Goal: Information Seeking & Learning: Check status

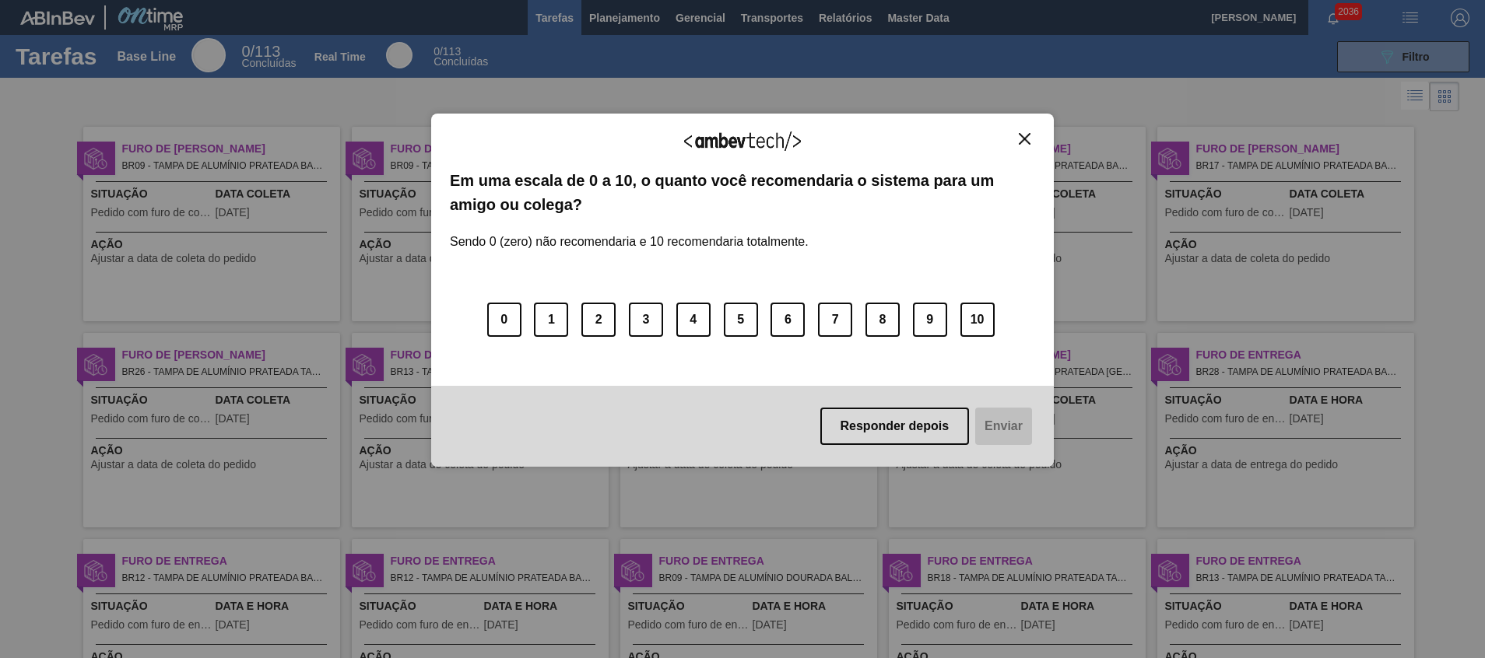
click at [1030, 142] on button "Close" at bounding box center [1024, 138] width 21 height 13
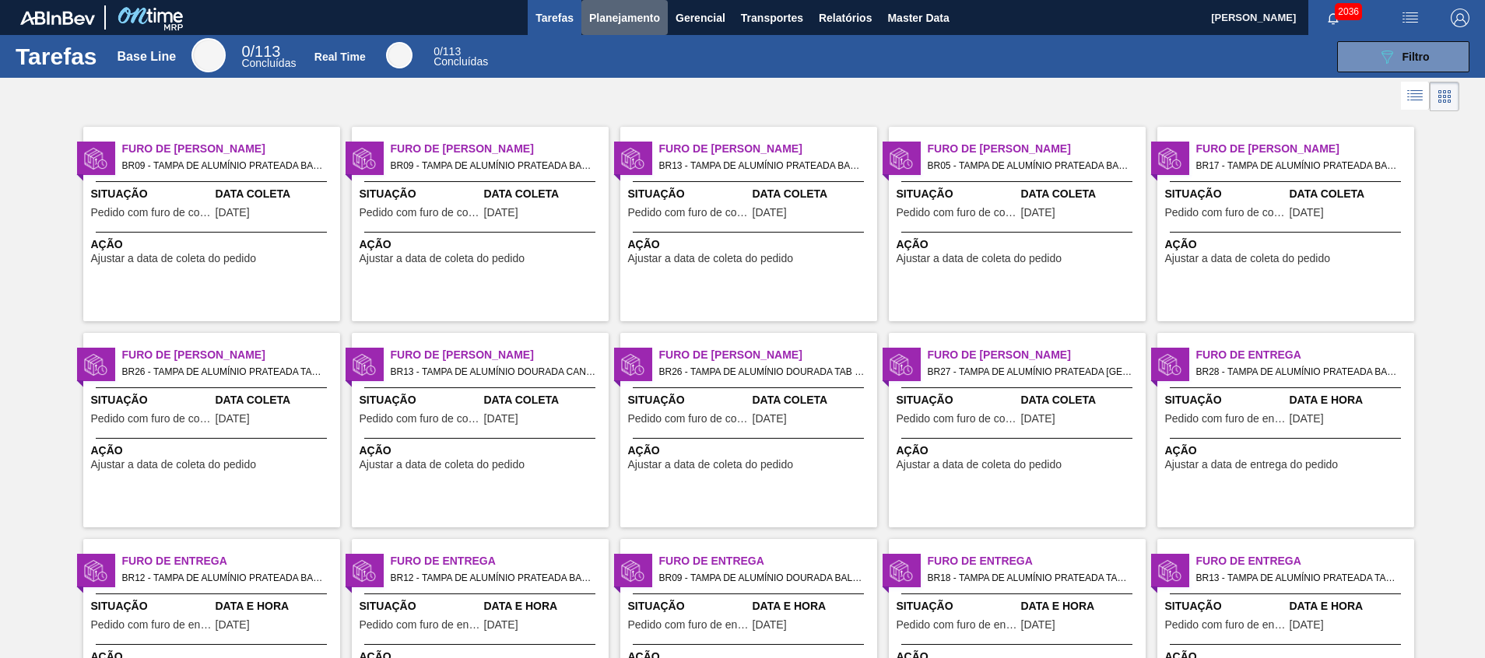
drag, startPoint x: 647, startPoint y: 24, endPoint x: 638, endPoint y: 40, distance: 18.8
click at [647, 24] on span "Planejamento" at bounding box center [624, 18] width 71 height 19
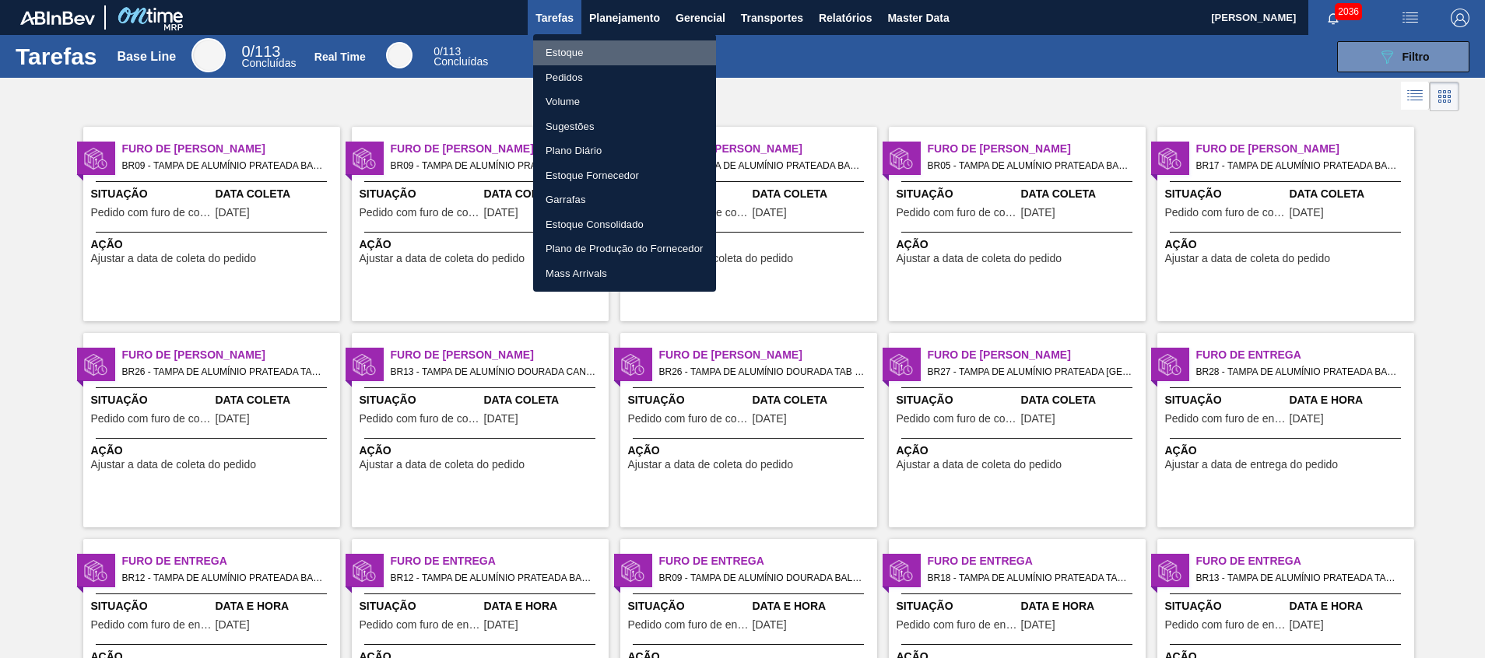
drag, startPoint x: 631, startPoint y: 51, endPoint x: 516, endPoint y: 6, distance: 123.4
click at [631, 51] on li "Estoque" at bounding box center [624, 52] width 183 height 25
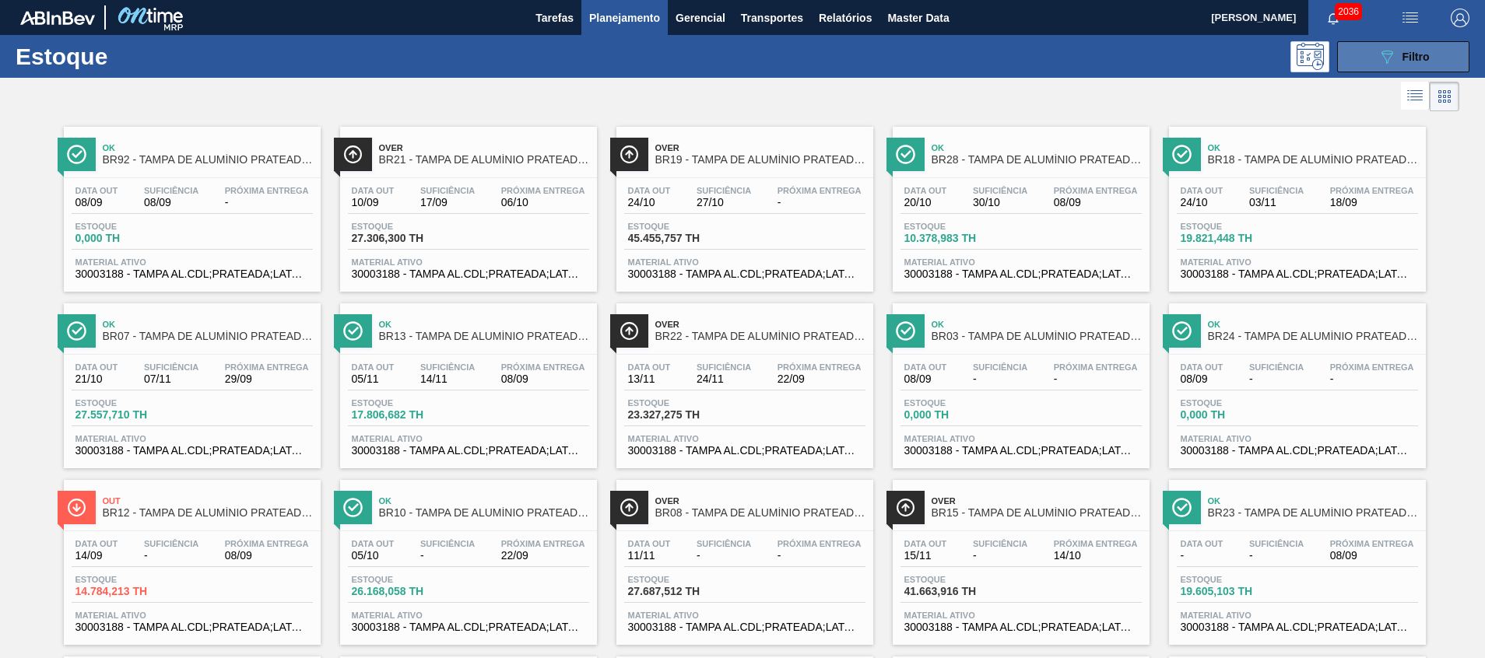
click at [1342, 58] on button "089F7B8B-B2A5-4AFE-B5C0-19BA573D28AC Filtro" at bounding box center [1403, 56] width 132 height 31
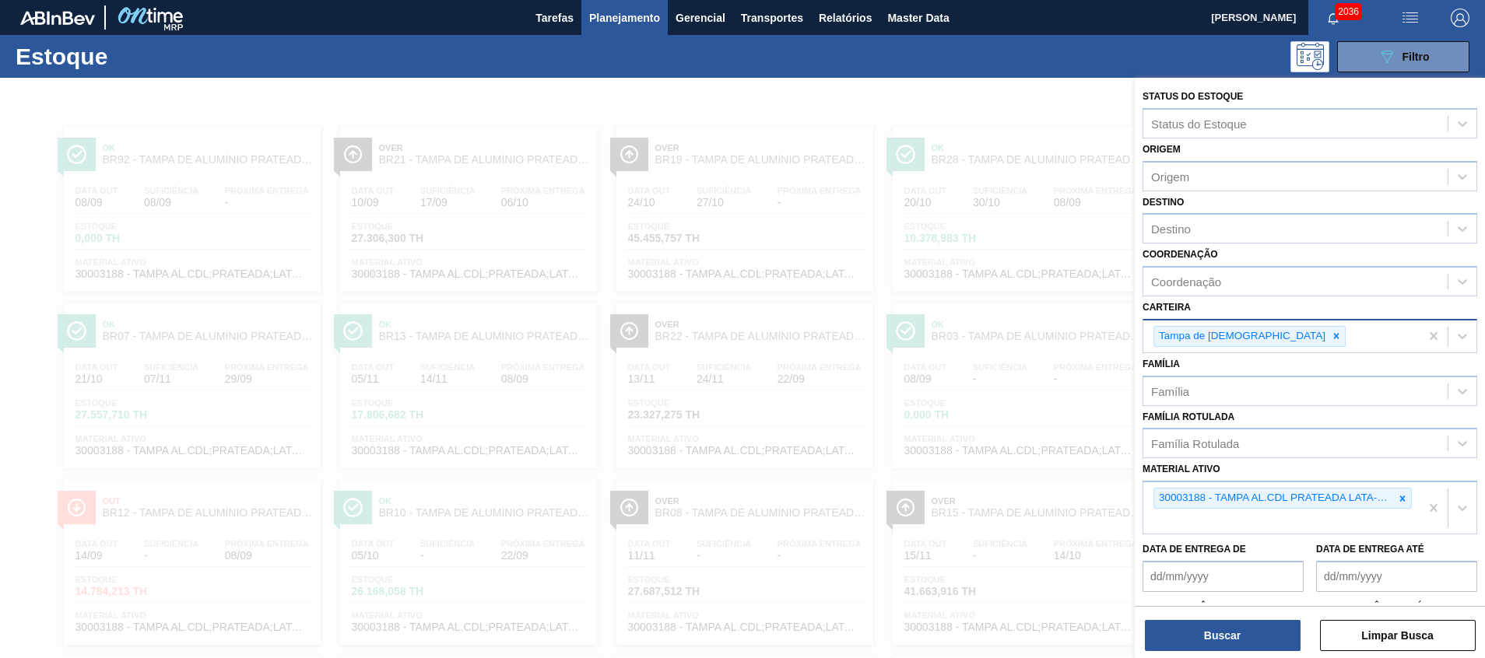
drag, startPoint x: 1404, startPoint y: 501, endPoint x: 1317, endPoint y: 349, distance: 175.7
click at [1404, 500] on icon at bounding box center [1402, 498] width 11 height 11
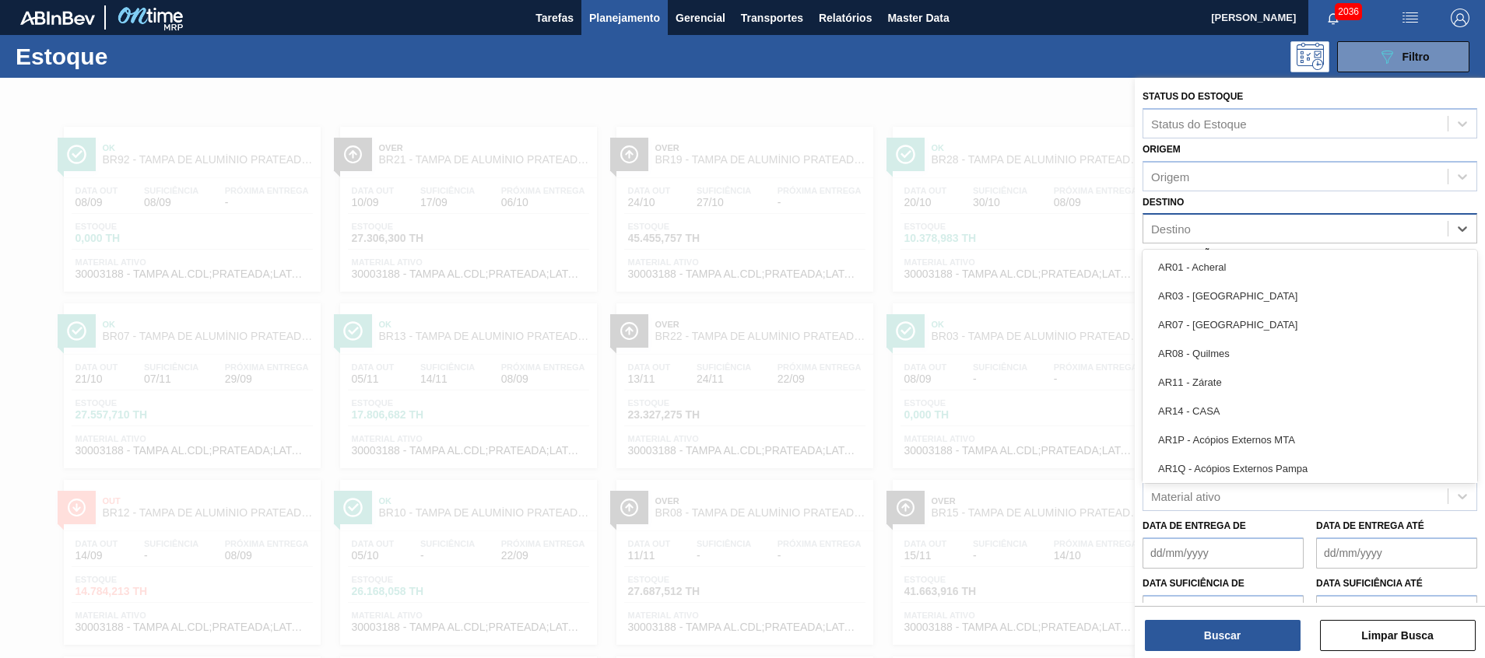
click at [1250, 222] on div "Destino" at bounding box center [1295, 229] width 304 height 23
type input "26"
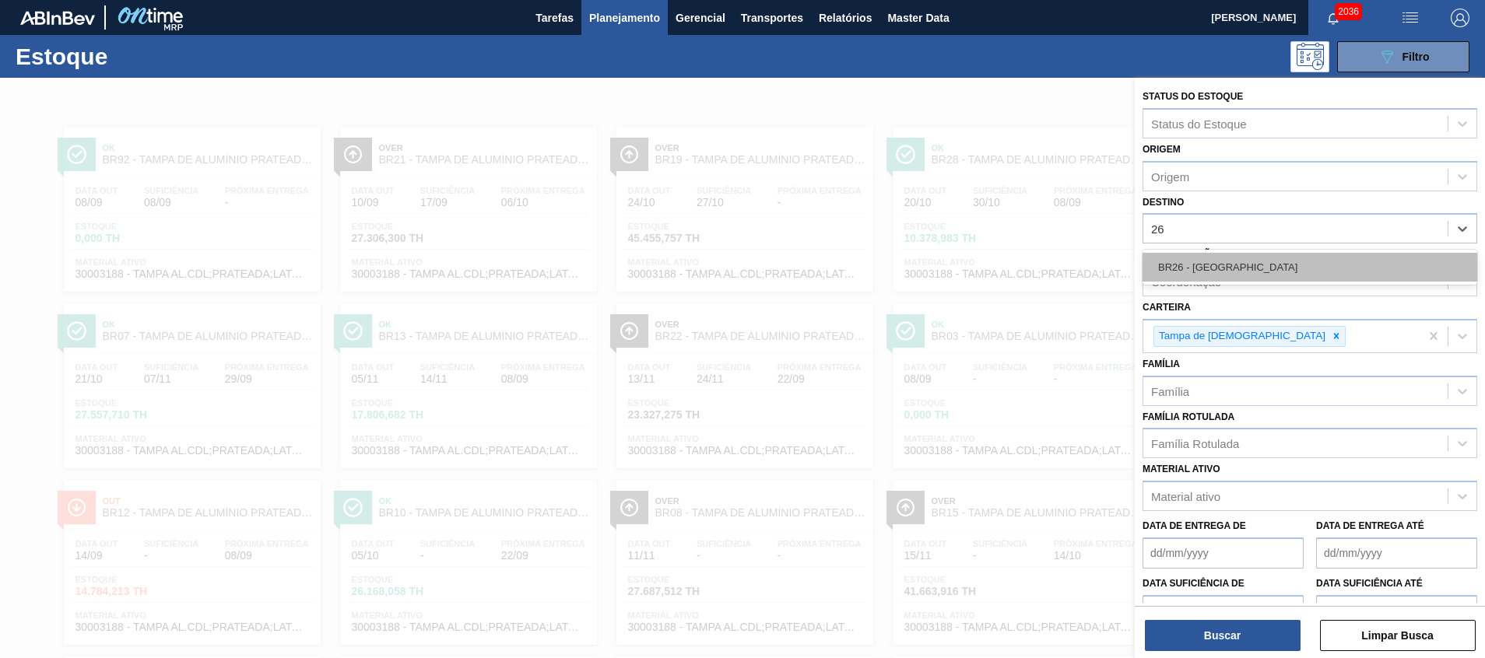
drag, startPoint x: 1221, startPoint y: 253, endPoint x: 1221, endPoint y: 273, distance: 20.2
click at [1221, 252] on div "BR26 - [GEOGRAPHIC_DATA]" at bounding box center [1309, 267] width 335 height 35
click at [1247, 275] on div "BR26 - [GEOGRAPHIC_DATA]" at bounding box center [1309, 267] width 335 height 29
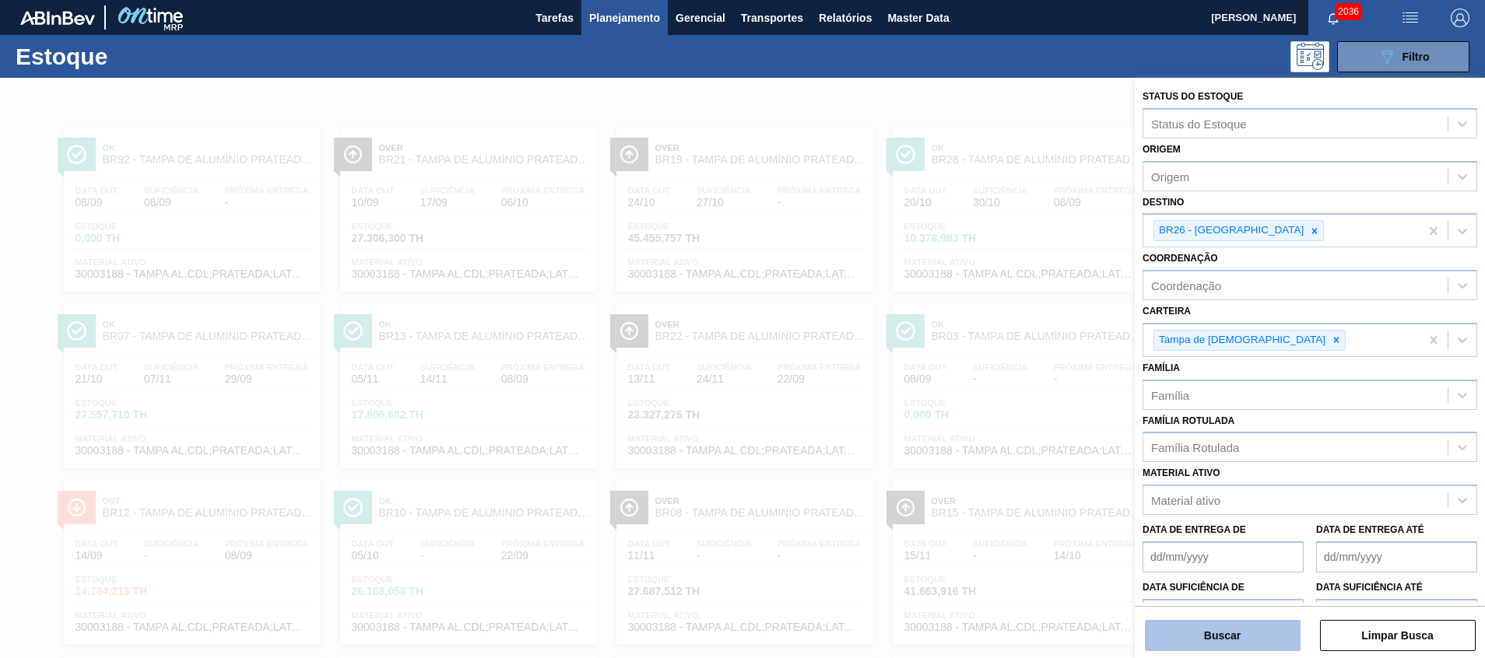
click at [1204, 635] on button "Buscar" at bounding box center [1223, 635] width 156 height 31
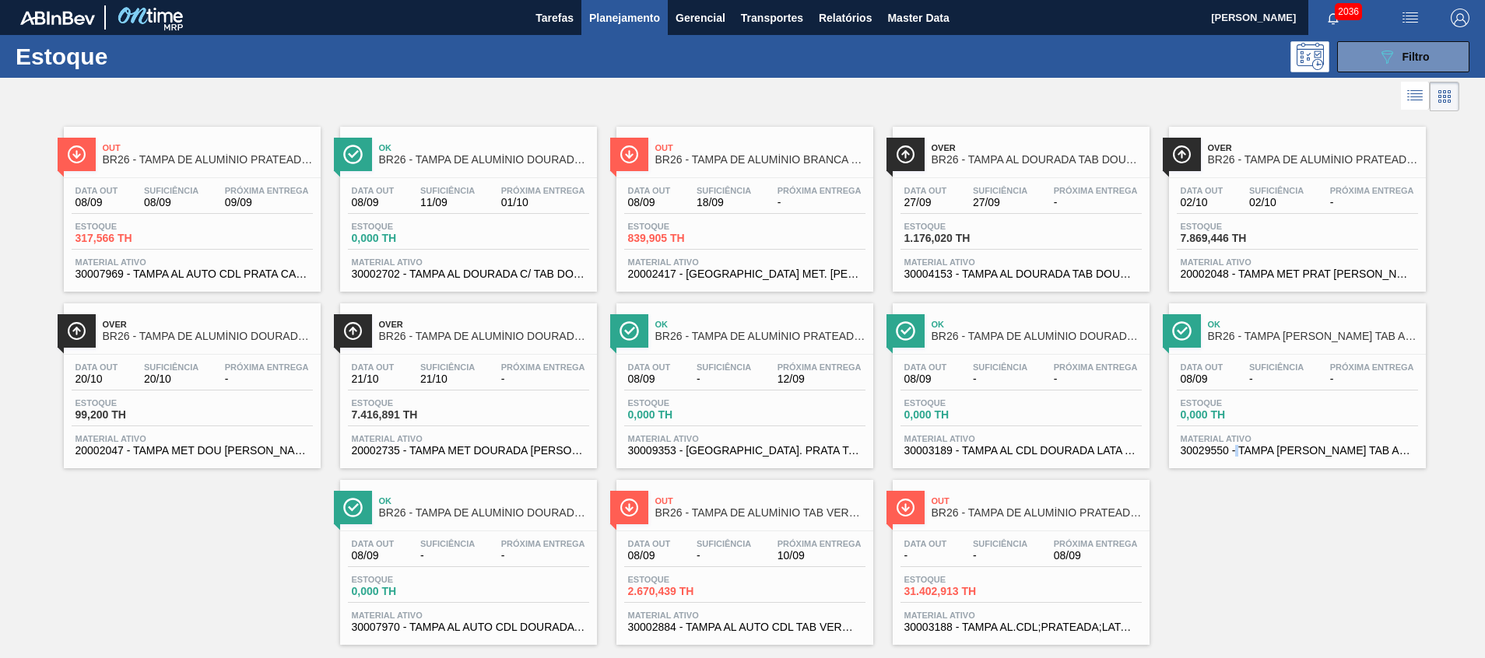
drag, startPoint x: 229, startPoint y: 274, endPoint x: 1236, endPoint y: 533, distance: 1039.7
click at [1236, 534] on div "Out BR26 - TAMPA DE ALUMÍNIO PRATEADA CANPACK CDL Data out 08/09 Suficiência 08…" at bounding box center [742, 380] width 1485 height 530
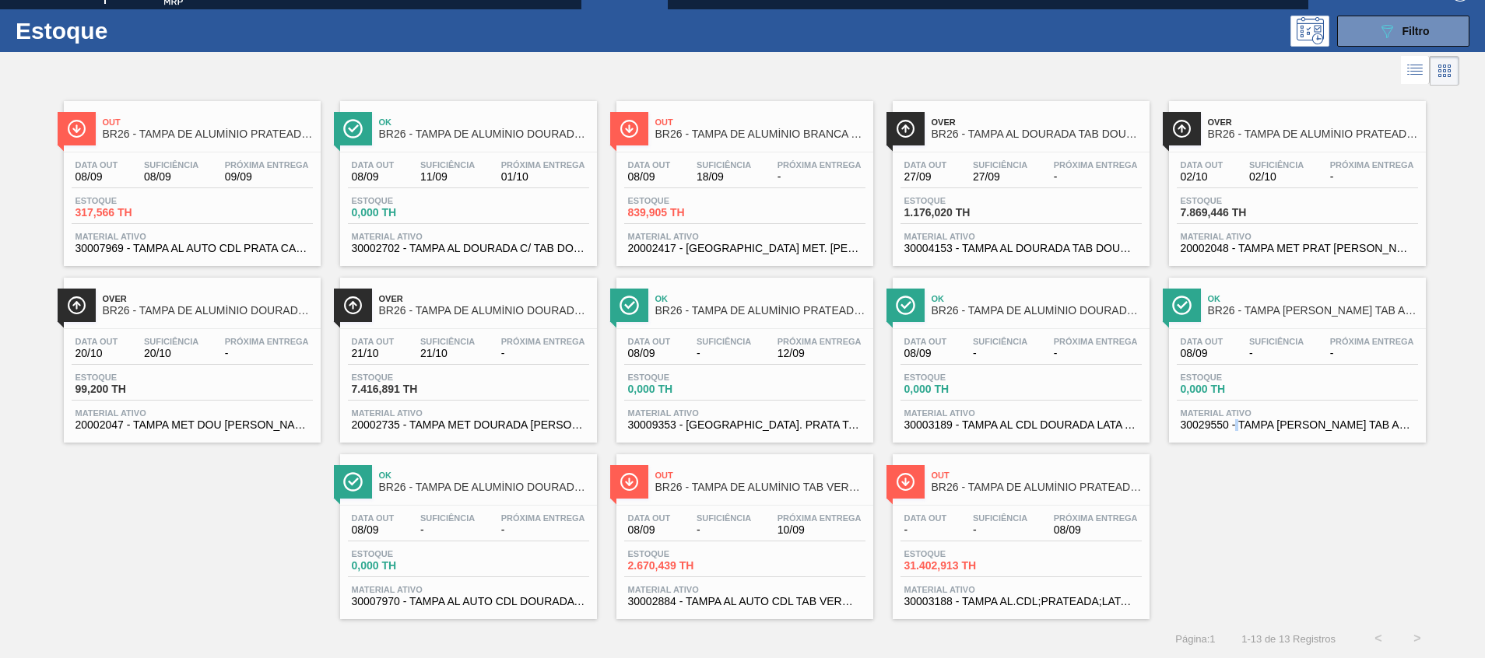
click at [517, 251] on span "30002702 - TAMPA AL DOURADA C/ TAB DOURADO" at bounding box center [468, 249] width 233 height 12
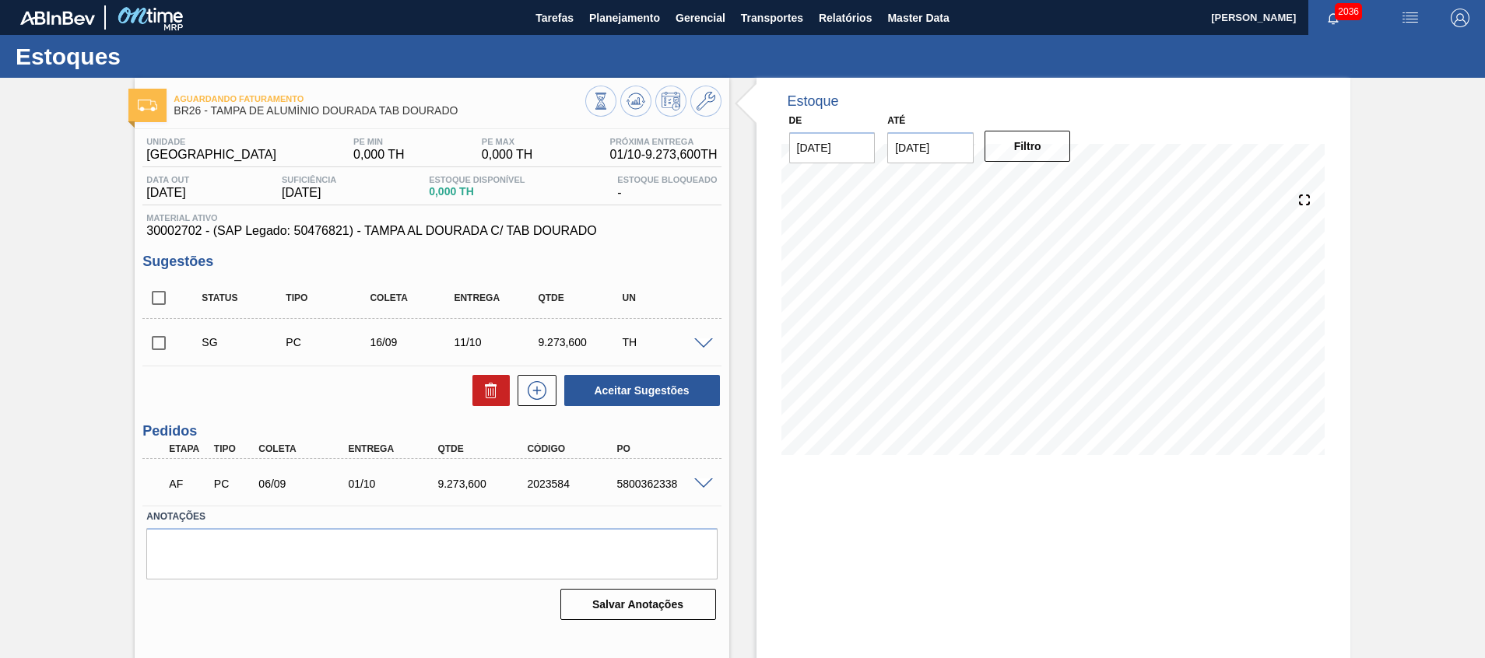
click at [690, 479] on div at bounding box center [705, 483] width 31 height 12
click at [702, 479] on span at bounding box center [703, 485] width 19 height 12
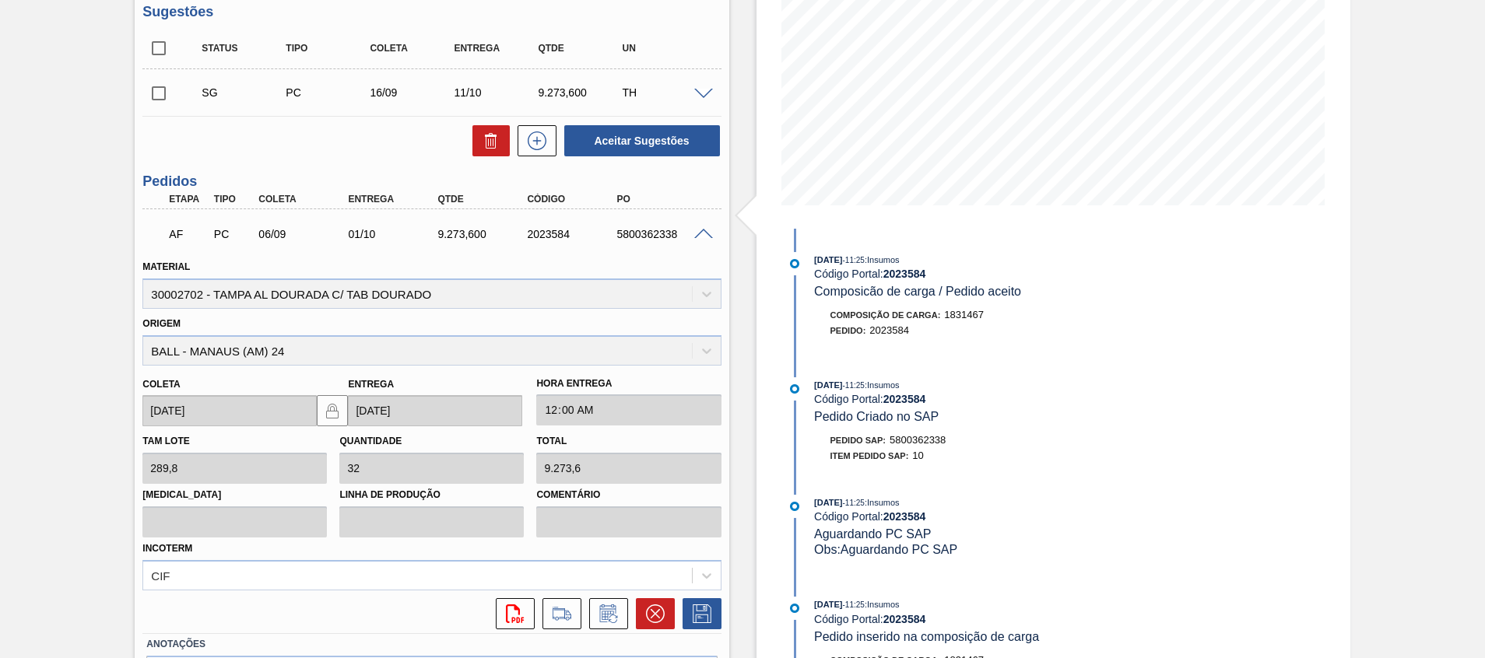
scroll to position [119, 0]
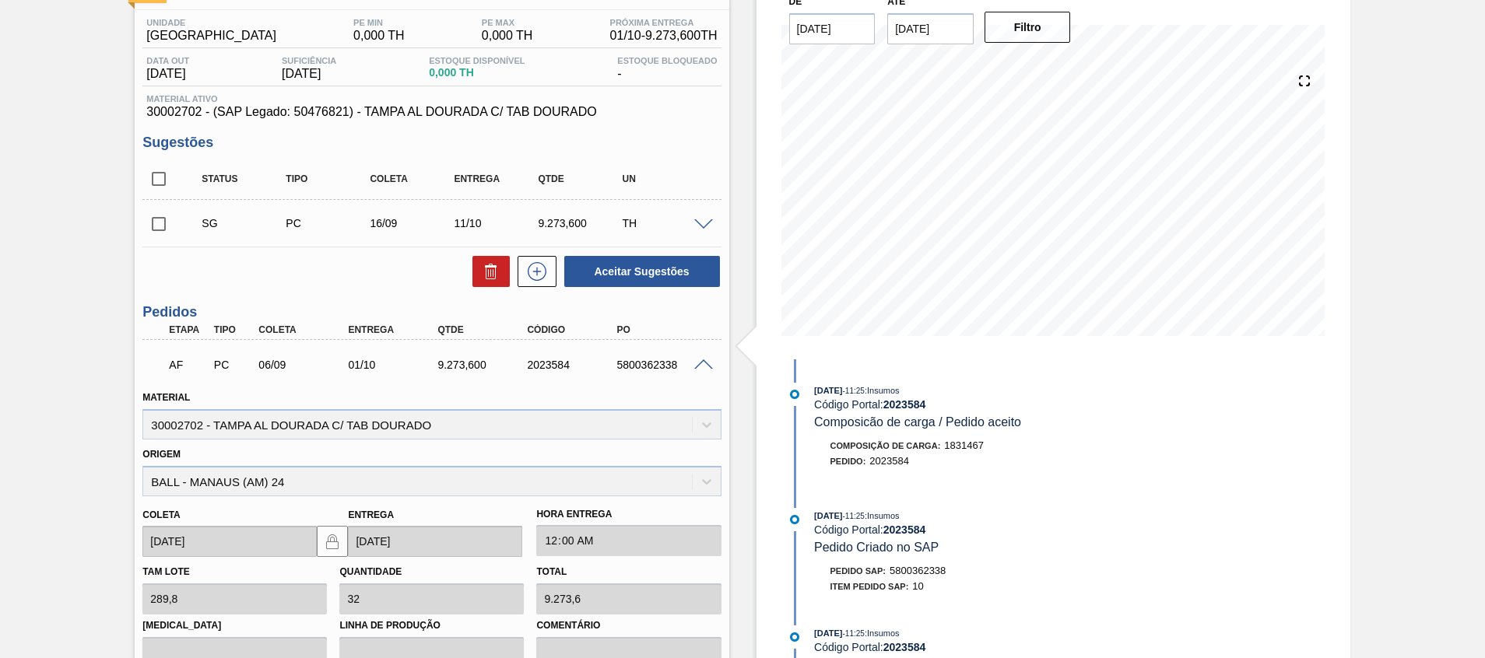
click at [700, 365] on span at bounding box center [703, 366] width 19 height 12
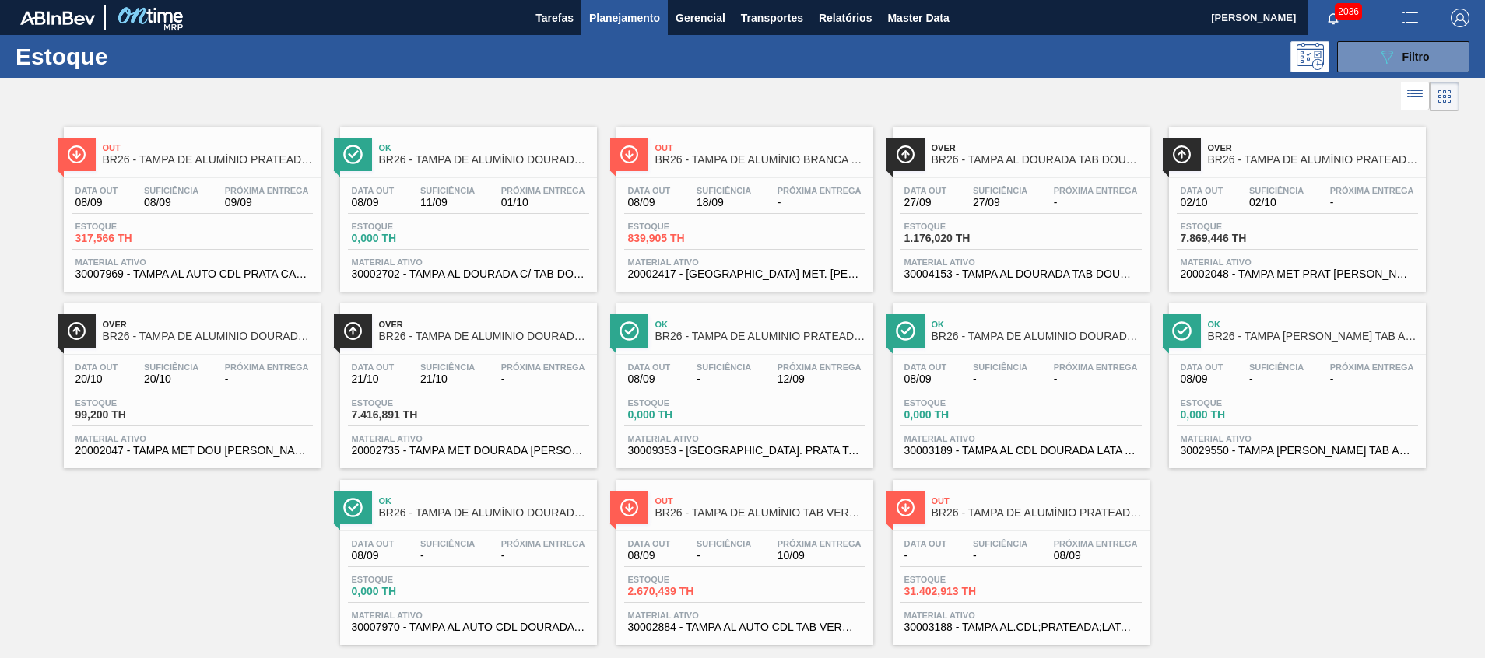
click at [487, 454] on span "20002735 - TAMPA MET DOURADA ANEL DOURADO" at bounding box center [468, 451] width 233 height 12
click at [1082, 271] on span "30004153 - TAMPA AL DOURADA TAB DOURADO CDL CANPACK" at bounding box center [1020, 274] width 233 height 12
click at [461, 271] on span "30002702 - TAMPA AL DOURADA C/ TAB DOURADO" at bounding box center [468, 274] width 233 height 12
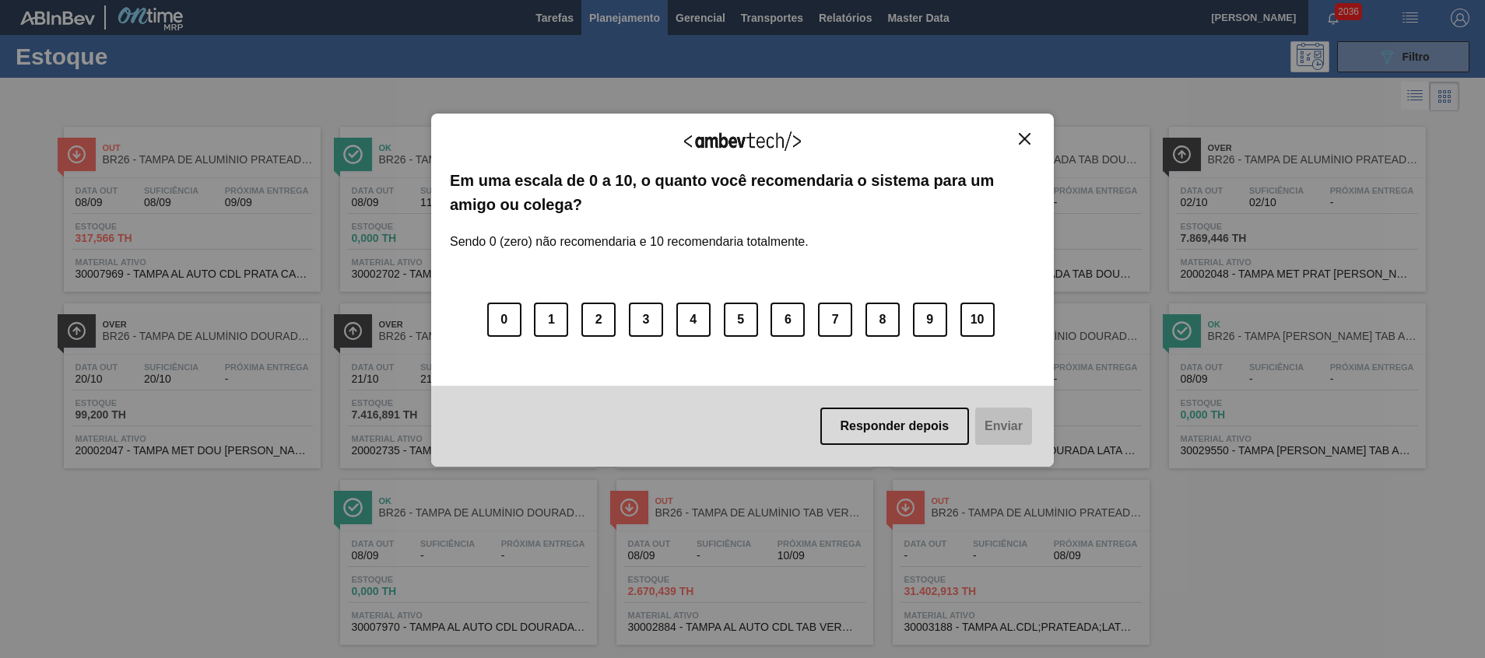
click at [1008, 128] on div "Agradecemos seu feedback! Em uma escala de 0 a 10, o quanto você recomendaria o…" at bounding box center [742, 290] width 623 height 353
click at [1035, 146] on div "Agradecemos seu feedback! Em uma escala de 0 a 10, o quanto você recomendaria o…" at bounding box center [742, 290] width 623 height 353
click at [1019, 138] on img "Close" at bounding box center [1025, 139] width 12 height 12
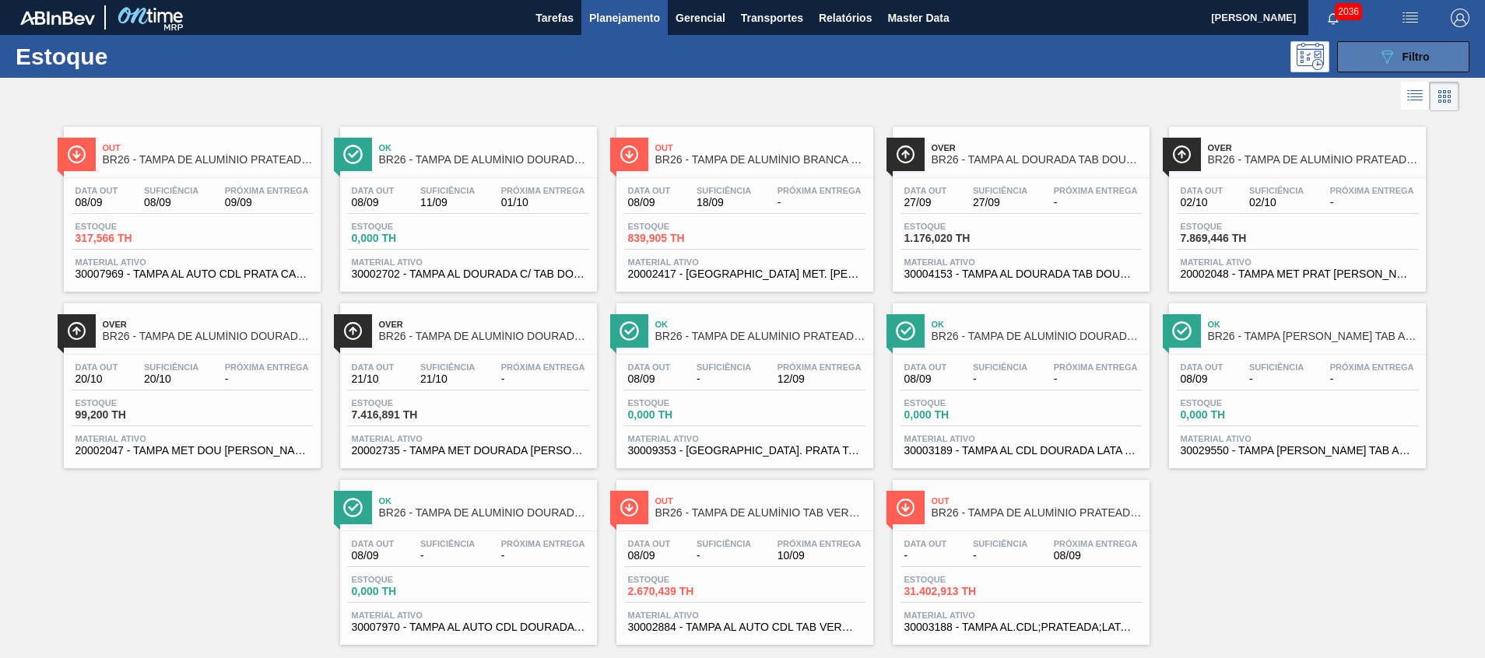
click at [1402, 62] on span "Filtro" at bounding box center [1415, 57] width 27 height 12
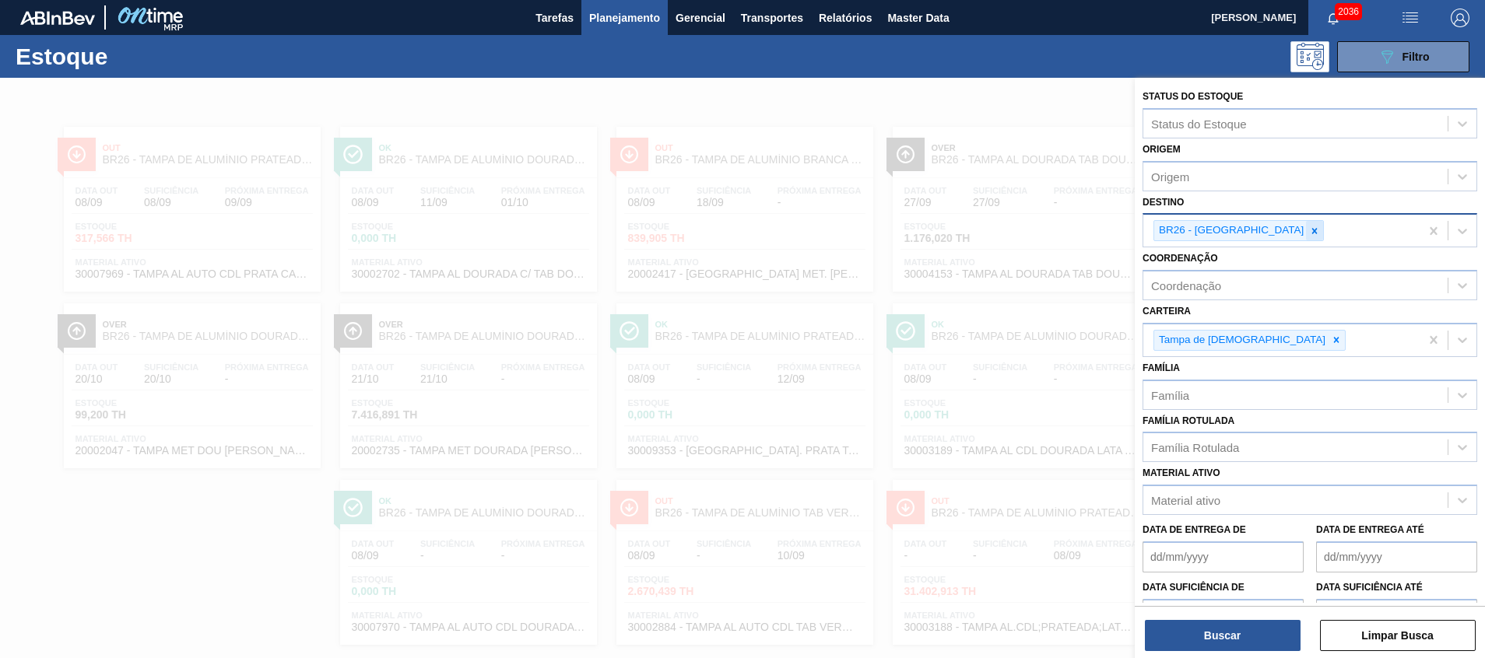
click at [1312, 231] on icon at bounding box center [1314, 230] width 5 height 5
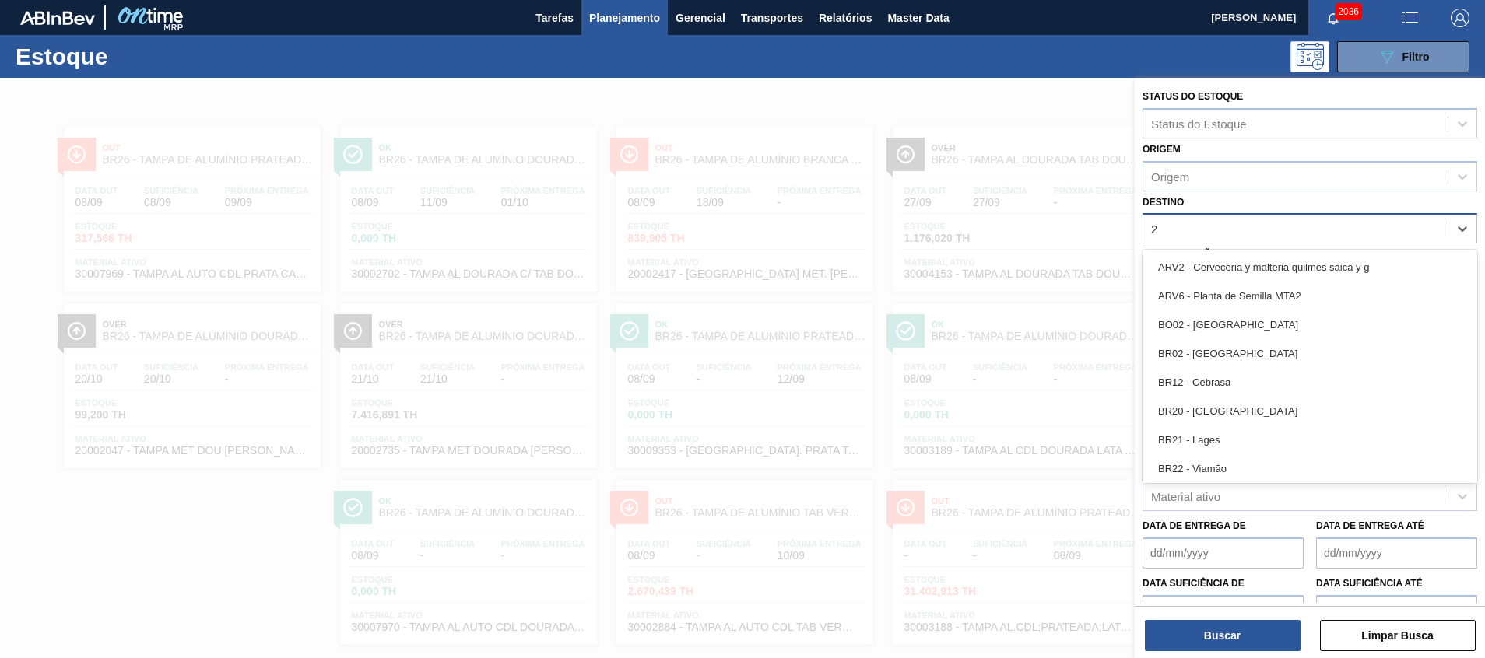
type input "27"
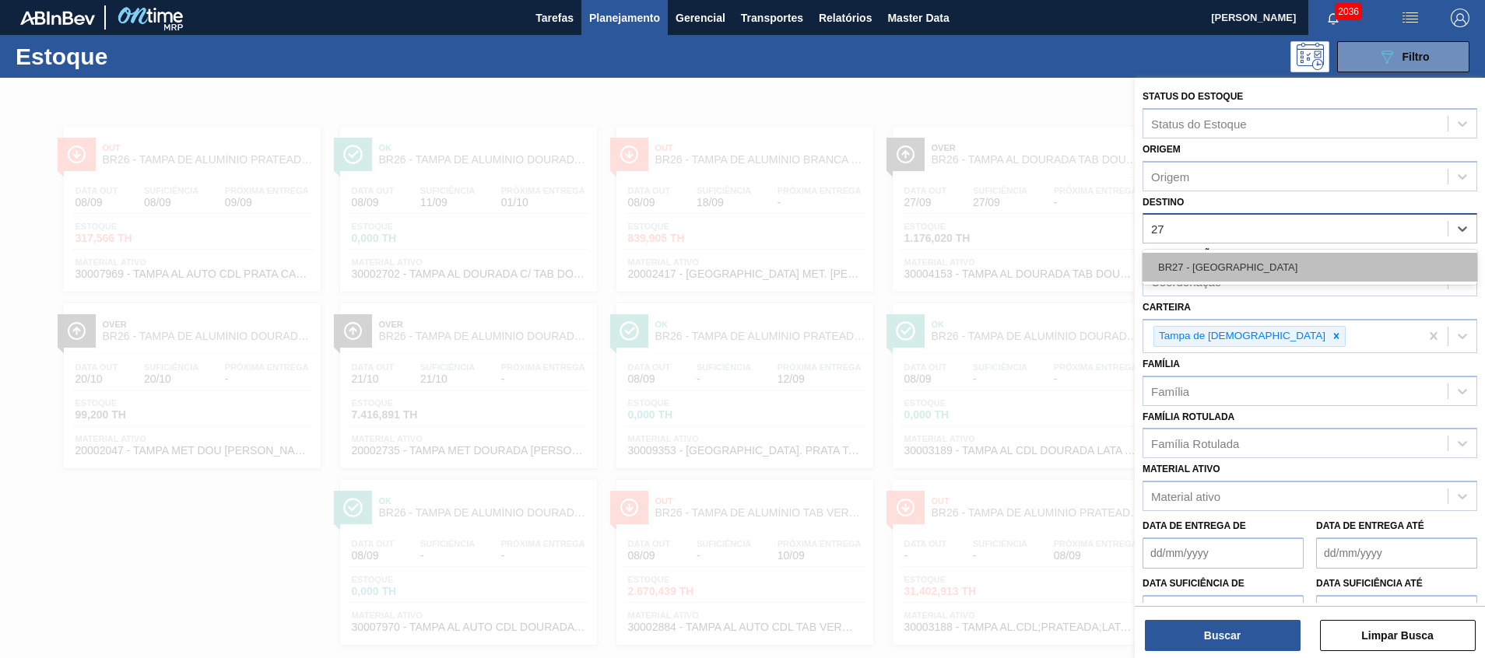
click at [1254, 278] on div "BR27 - Nova Minas" at bounding box center [1309, 267] width 335 height 29
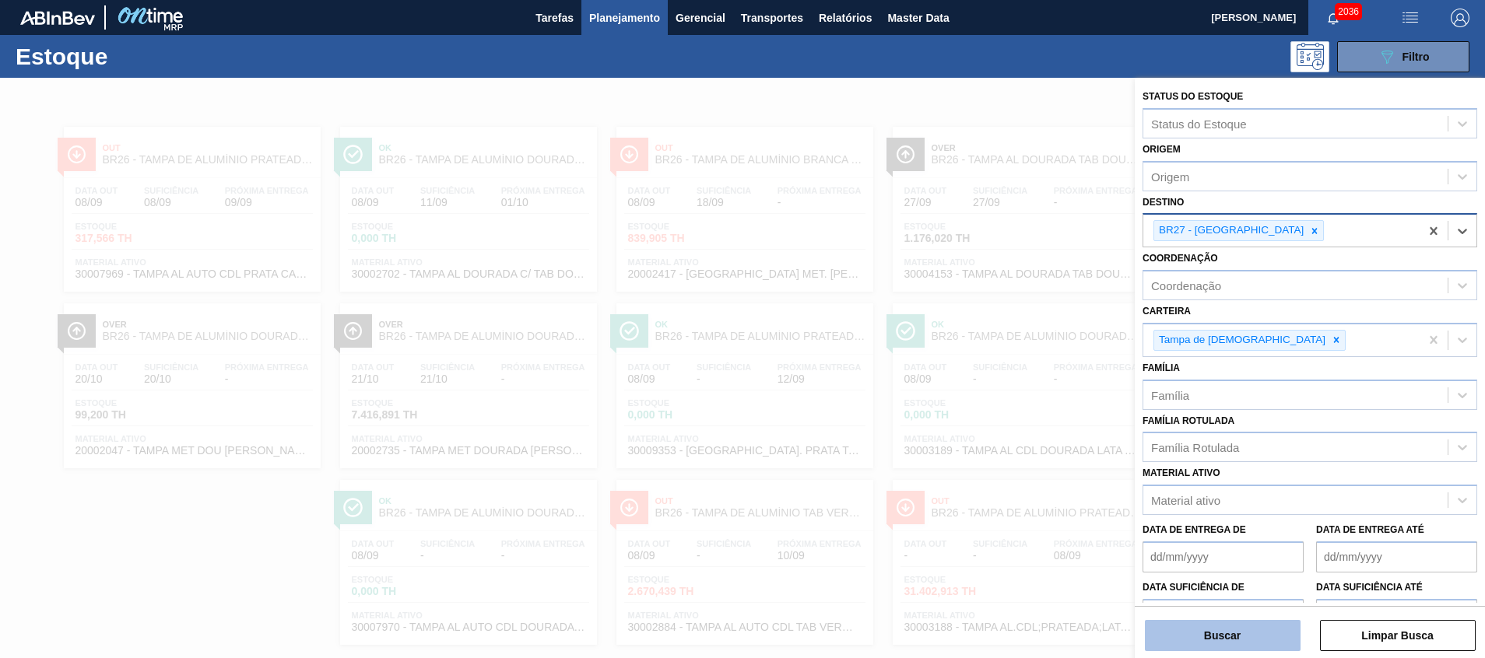
click at [1240, 628] on button "Buscar" at bounding box center [1223, 635] width 156 height 31
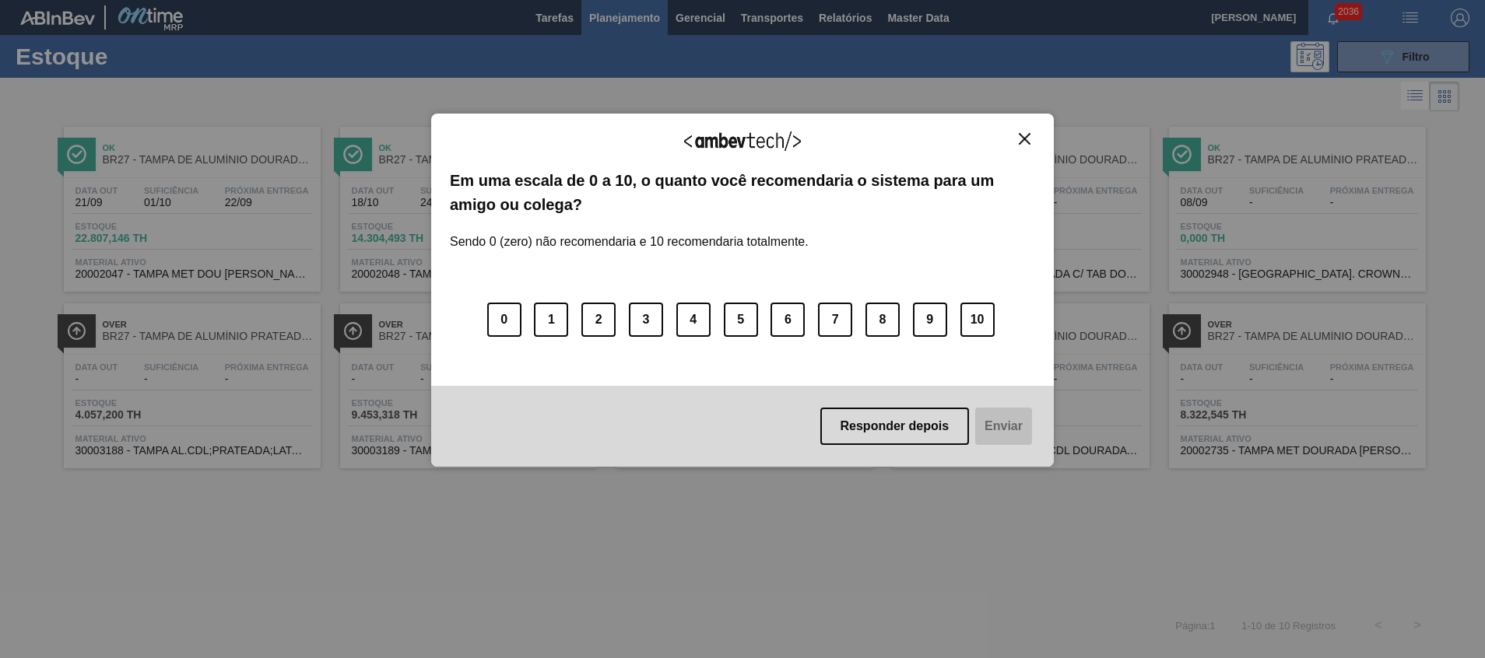
click at [1042, 145] on div "Agradecemos seu feedback! Em uma escala de 0 a 10, o quanto você recomendaria o…" at bounding box center [742, 290] width 623 height 353
click at [1035, 141] on div "Agradecemos seu feedback! Em uma escala de 0 a 10, o quanto você recomendaria o…" at bounding box center [742, 290] width 623 height 353
drag, startPoint x: 1415, startPoint y: 58, endPoint x: 1300, endPoint y: 61, distance: 115.2
click at [1415, 57] on div "Agradecemos seu feedback! Em uma escala de 0 a 10, o quanto você recomendaria o…" at bounding box center [742, 329] width 1485 height 658
click at [1024, 142] on img "Close" at bounding box center [1025, 139] width 12 height 12
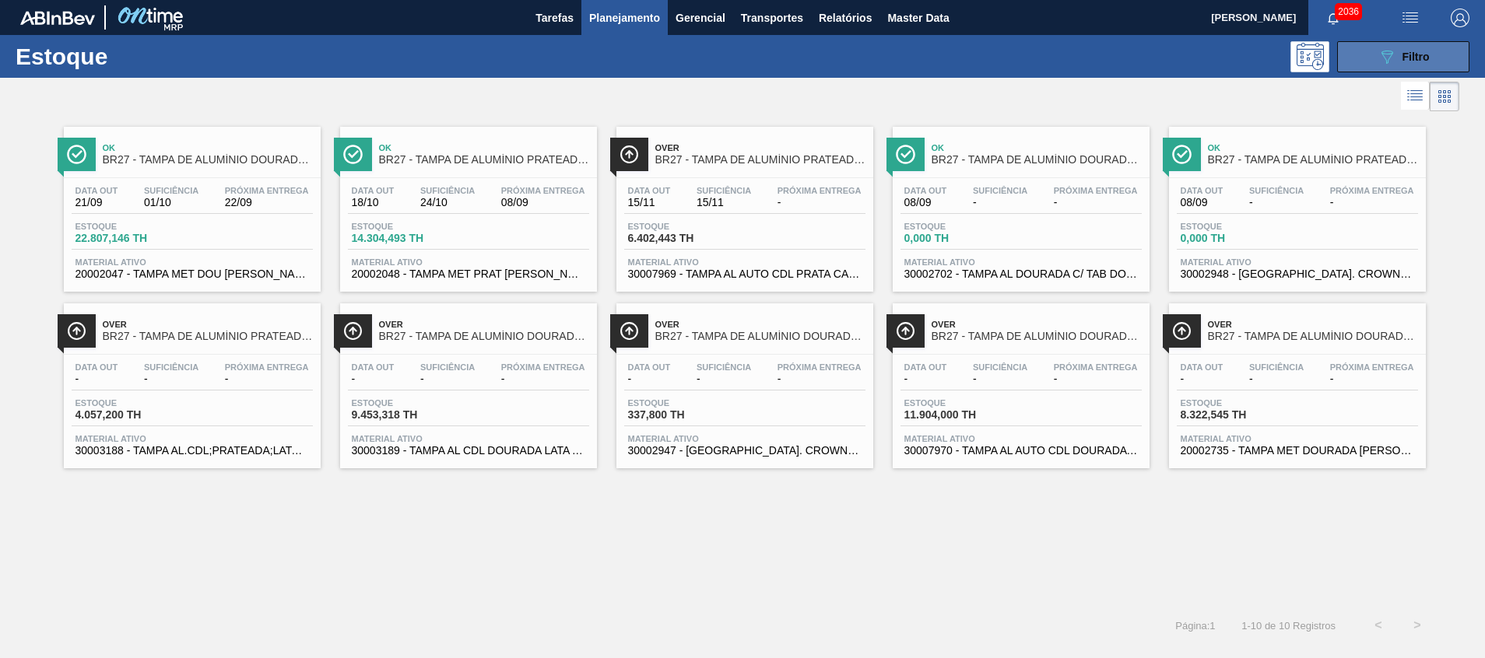
click at [1417, 51] on span "Filtro" at bounding box center [1415, 57] width 27 height 12
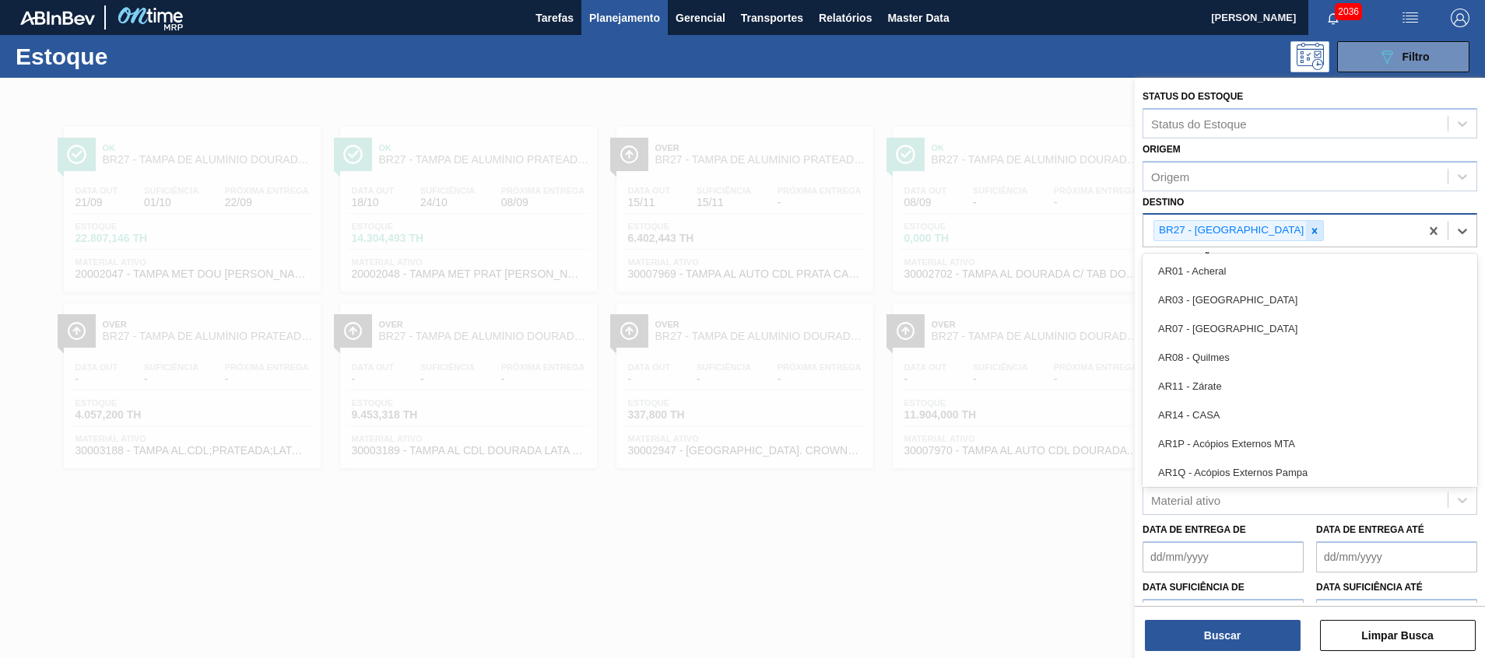
click at [1270, 237] on div "BR27 - Nova Minas" at bounding box center [1281, 231] width 276 height 32
click at [1309, 229] on icon at bounding box center [1314, 231] width 11 height 11
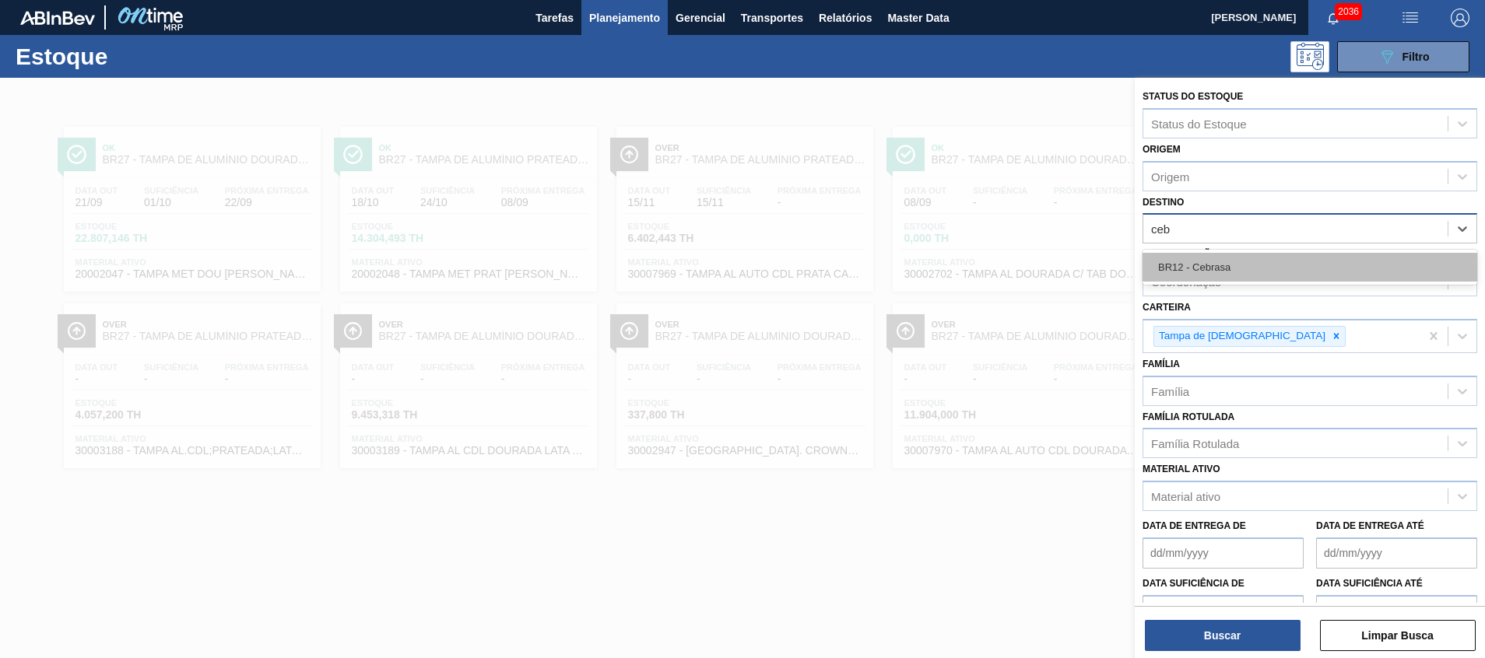
type input "cebr"
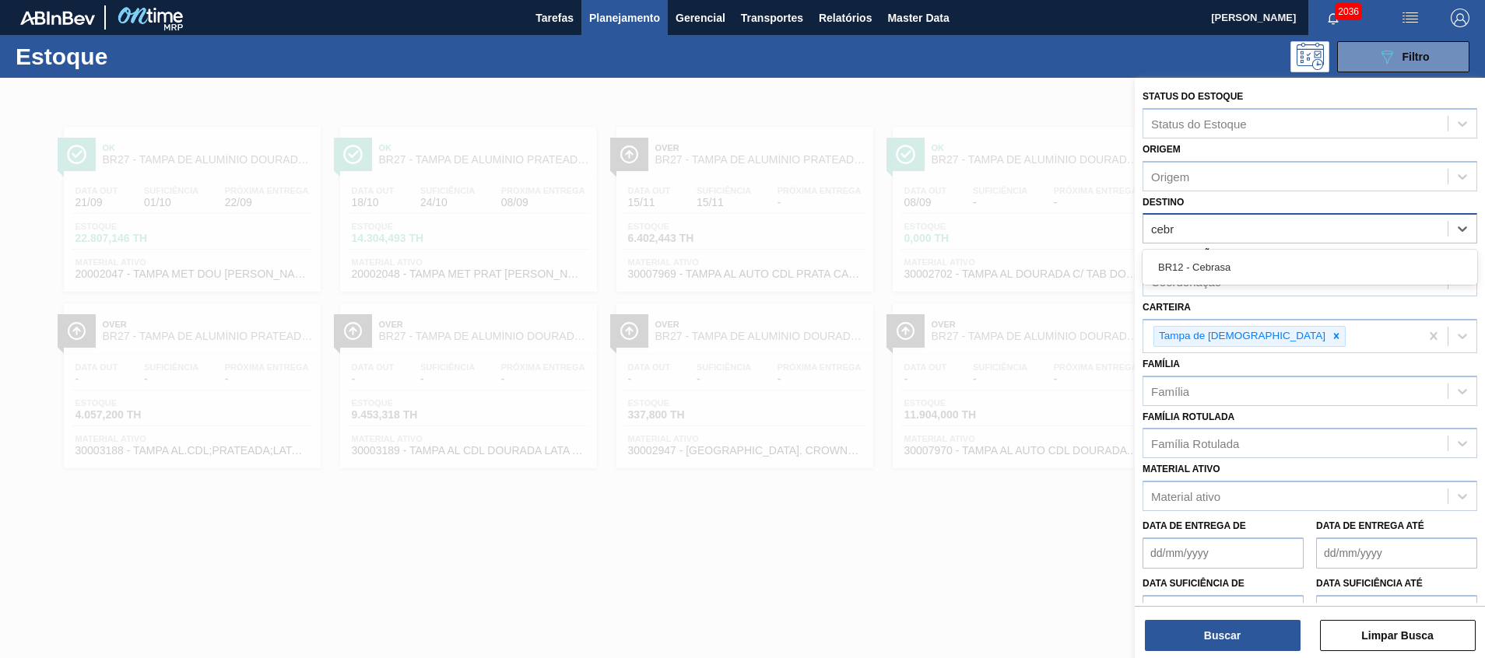
click at [1238, 258] on div "BR12 - Cebrasa" at bounding box center [1309, 267] width 335 height 29
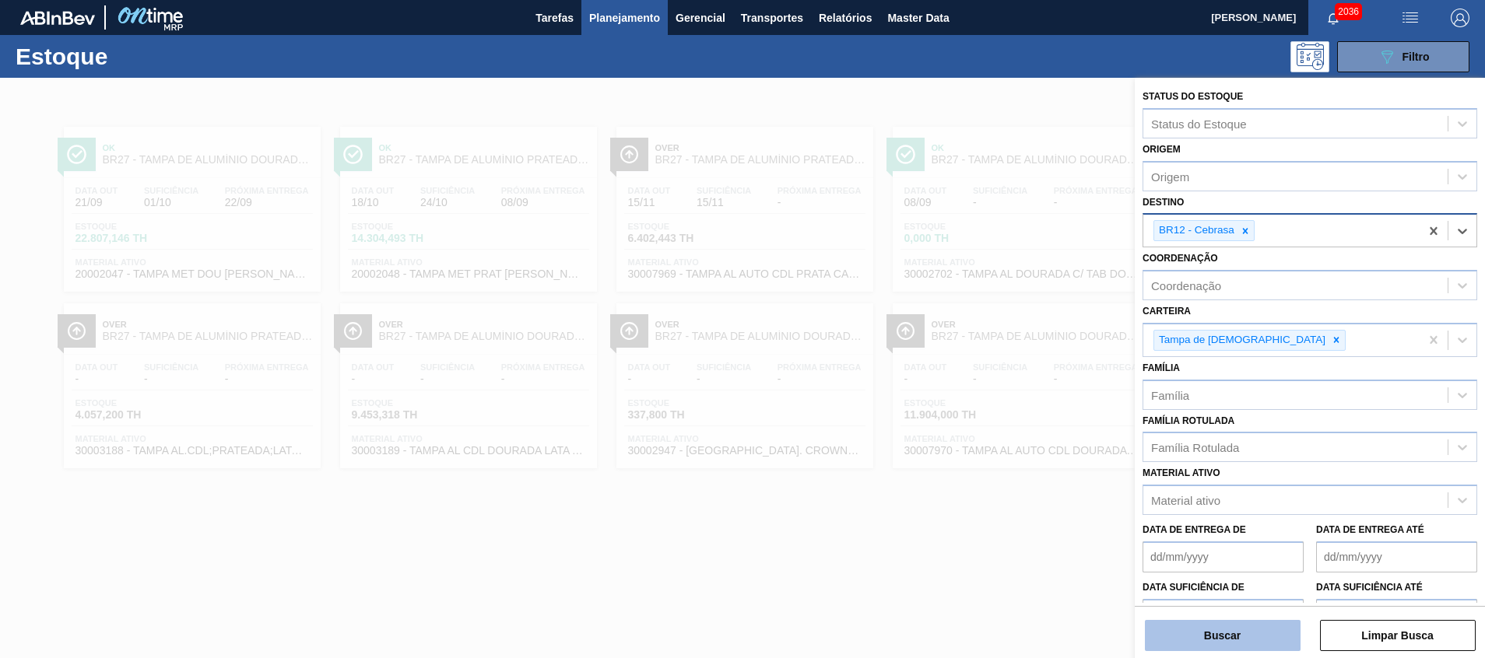
click at [1208, 646] on button "Buscar" at bounding box center [1223, 635] width 156 height 31
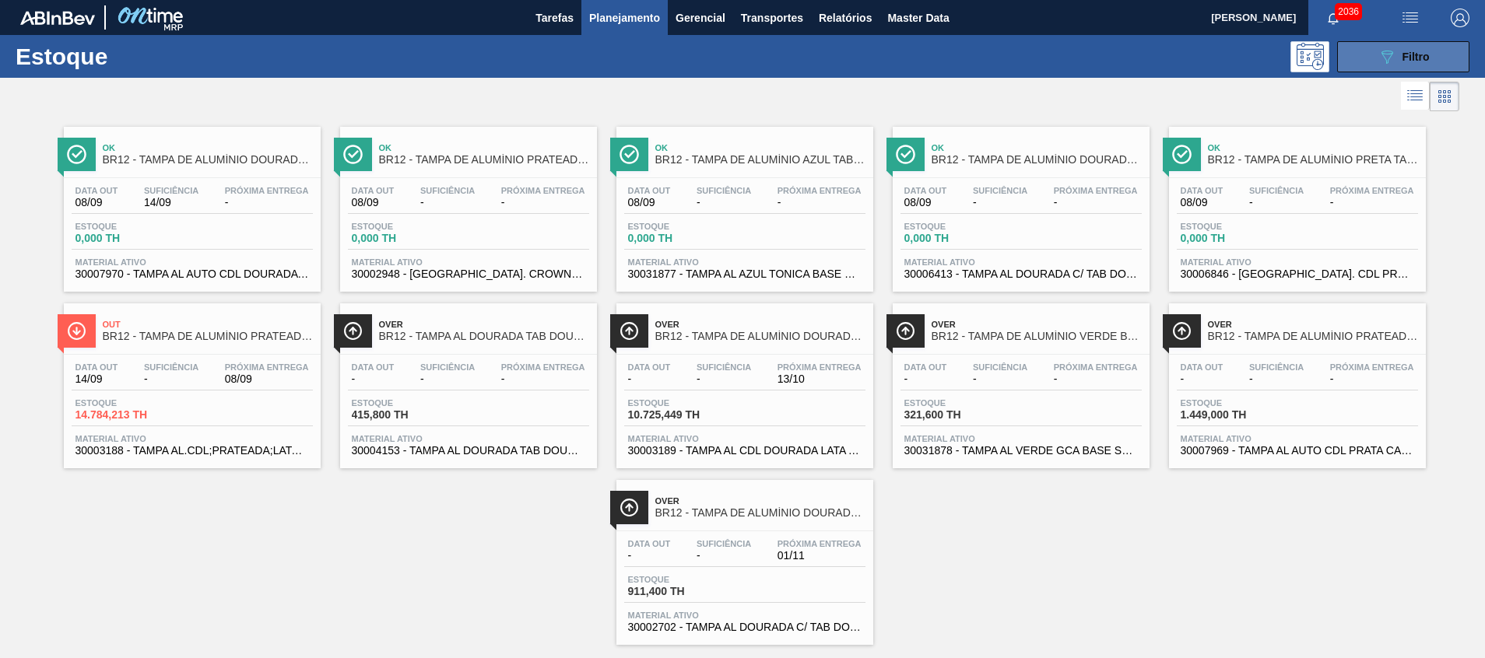
click at [1352, 57] on button "089F7B8B-B2A5-4AFE-B5C0-19BA573D28AC Filtro" at bounding box center [1403, 56] width 132 height 31
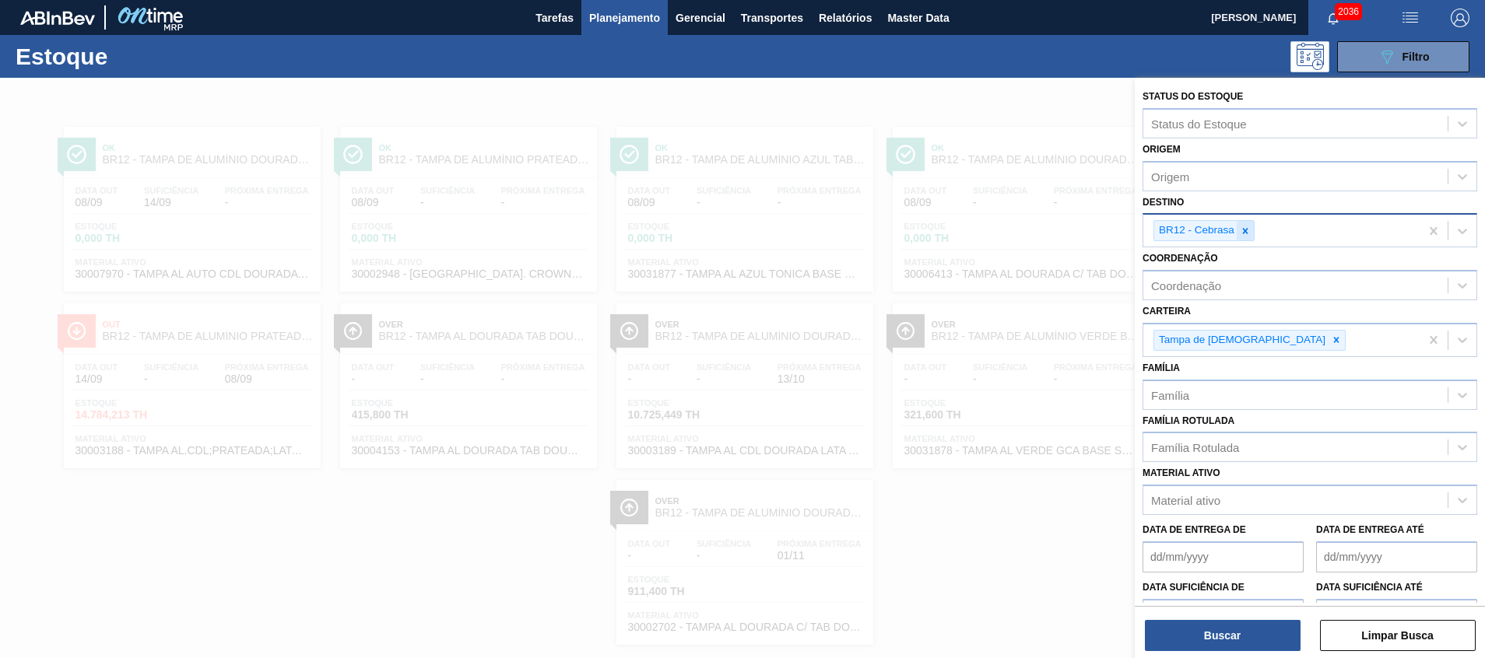
click at [1240, 233] on icon at bounding box center [1245, 231] width 11 height 11
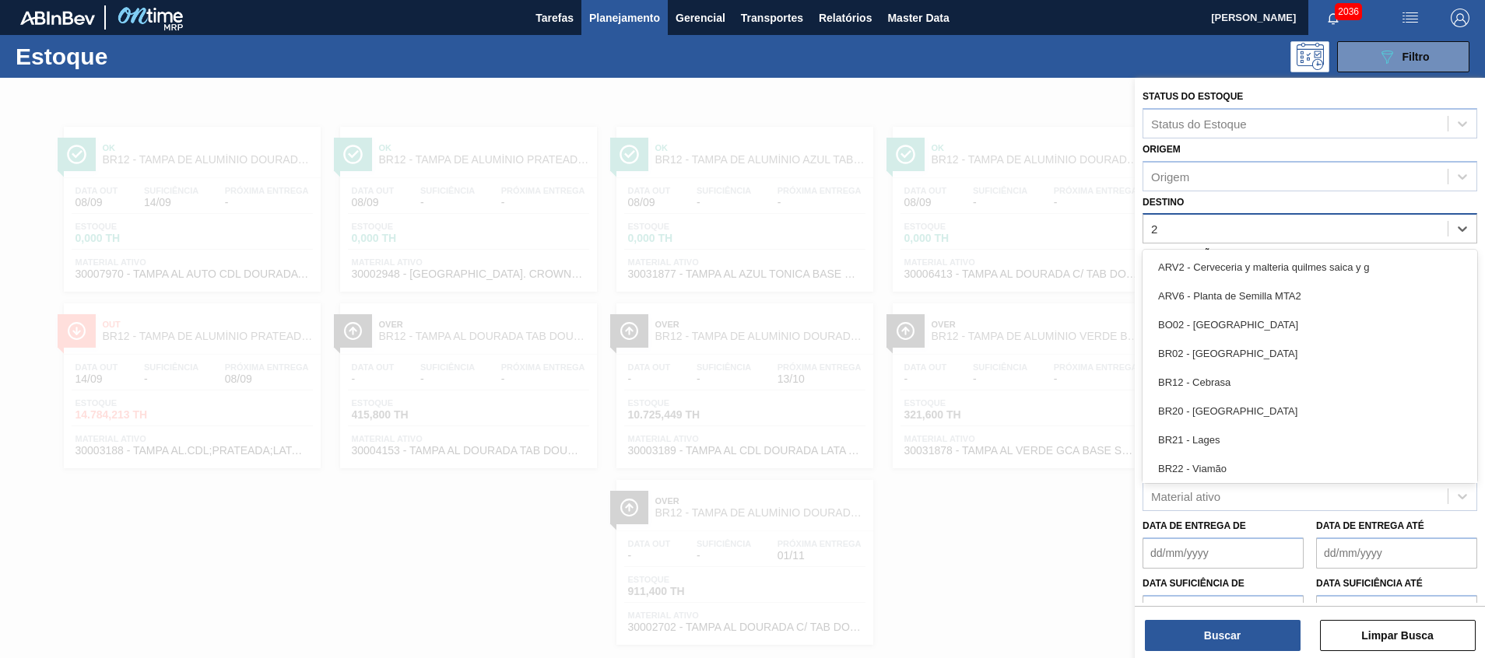
type input "26"
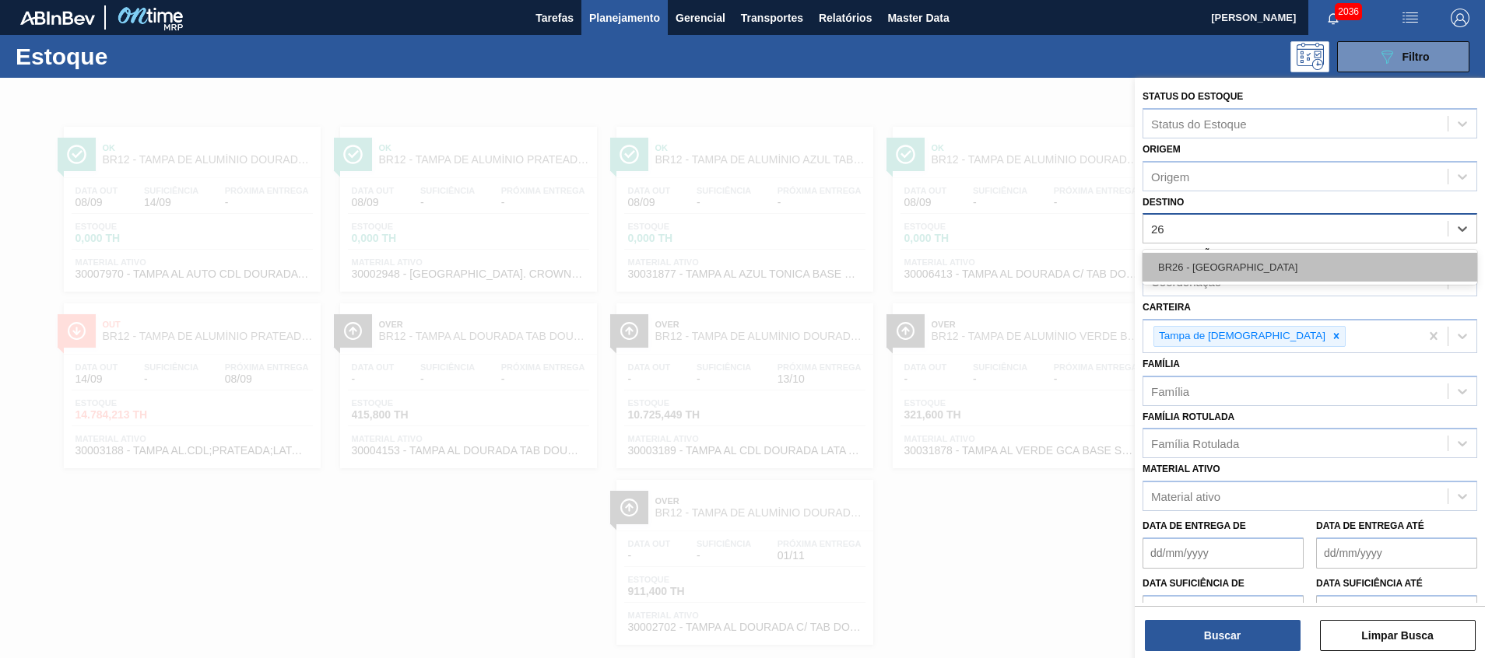
click at [1226, 259] on div "BR26 - [GEOGRAPHIC_DATA]" at bounding box center [1309, 267] width 335 height 29
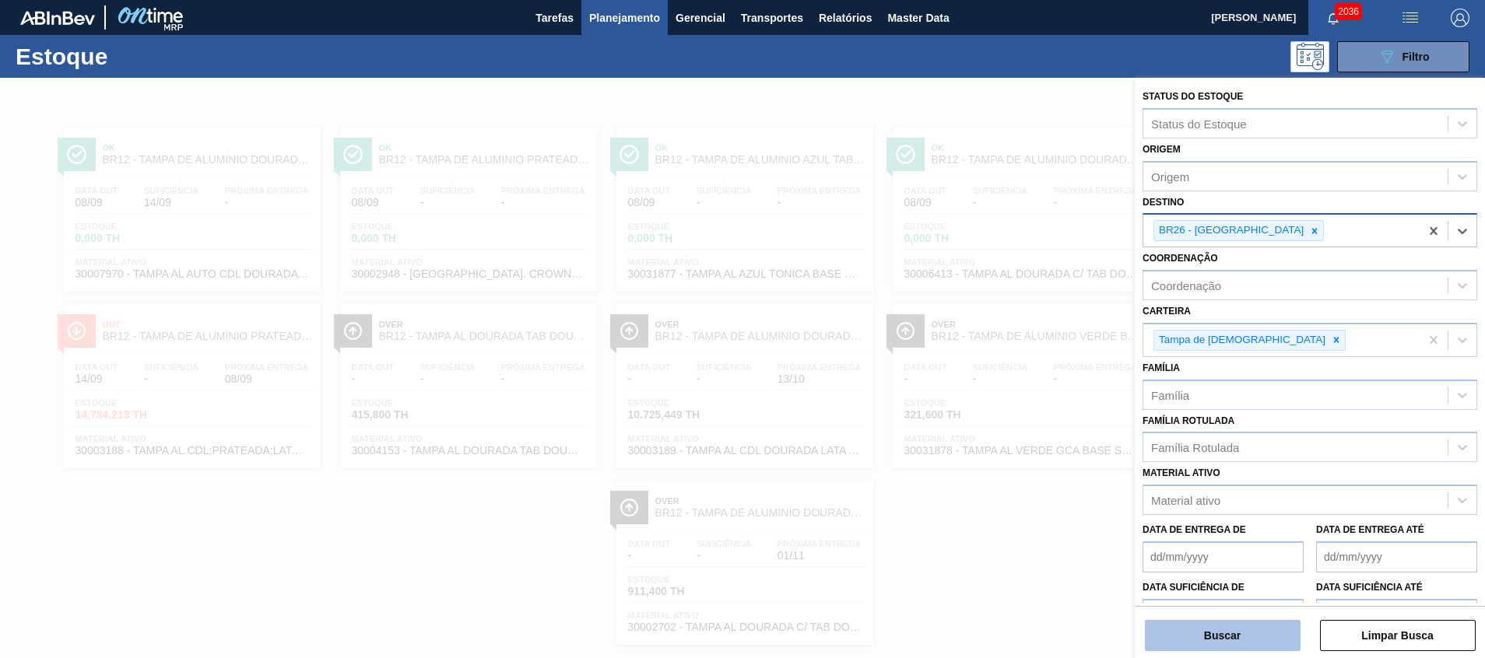
click at [1256, 628] on button "Buscar" at bounding box center [1223, 635] width 156 height 31
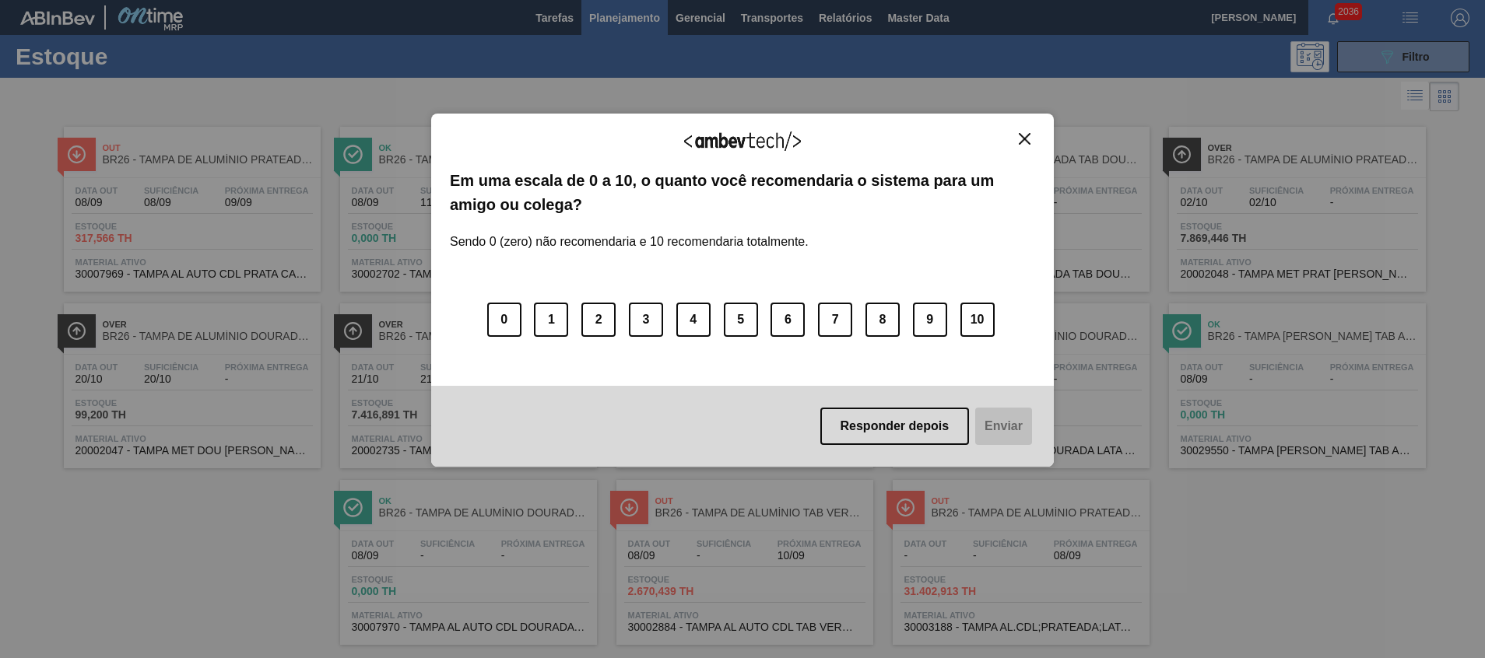
click at [1024, 145] on img "Close" at bounding box center [1025, 139] width 12 height 12
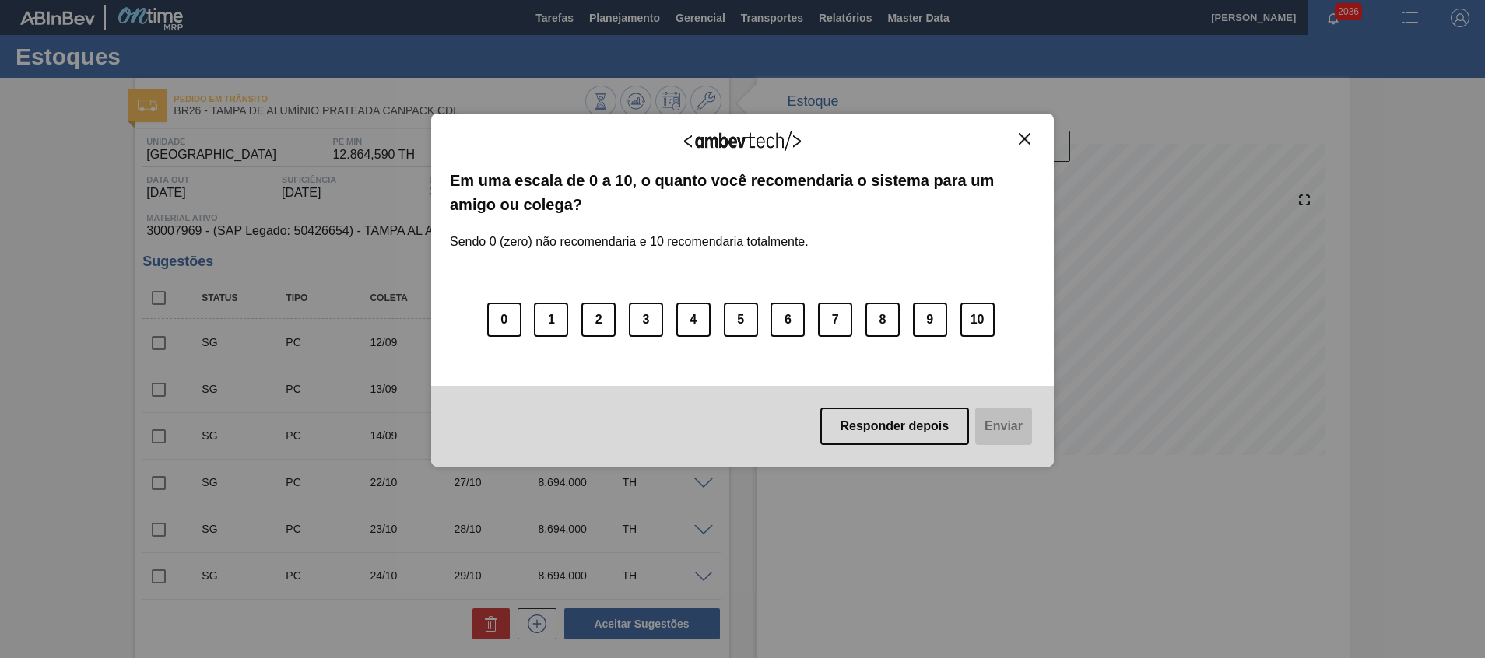
click at [1026, 132] on button "Close" at bounding box center [1024, 138] width 21 height 13
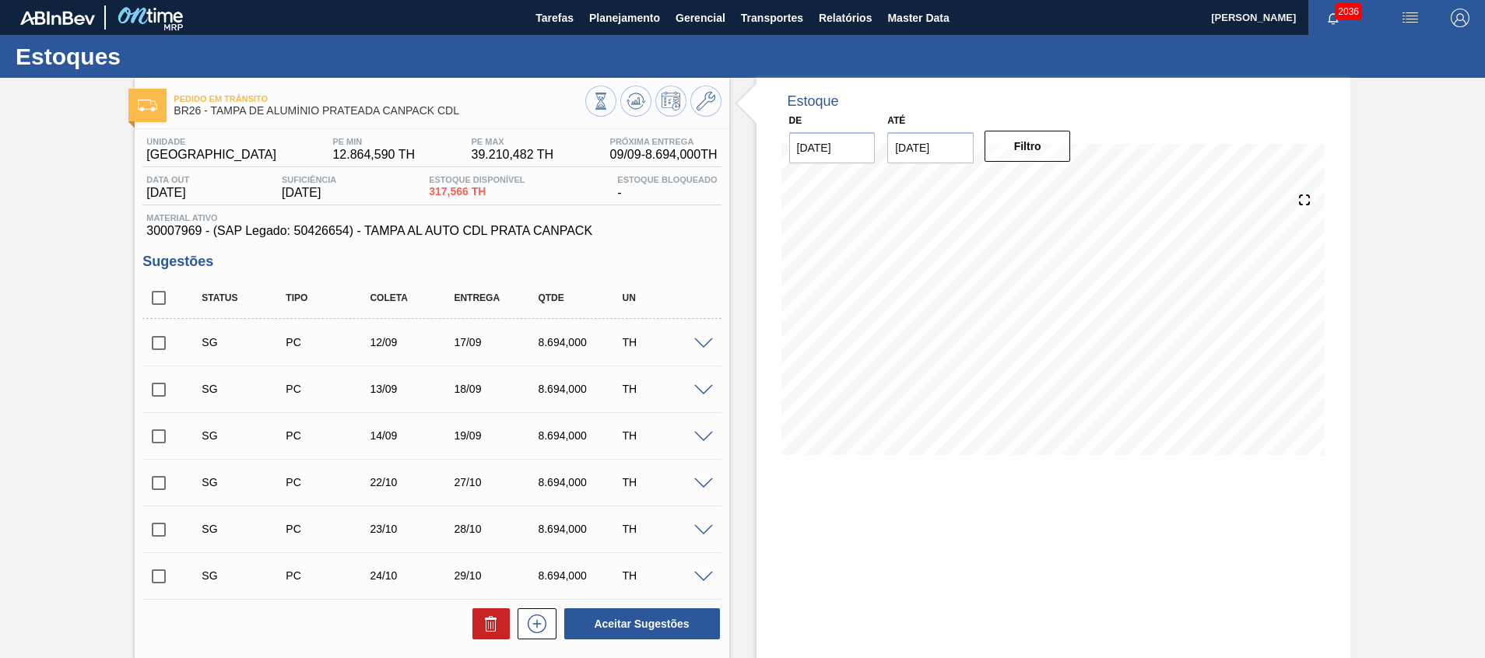
click at [168, 306] on input "checkbox" at bounding box center [158, 298] width 33 height 33
checkbox input "true"
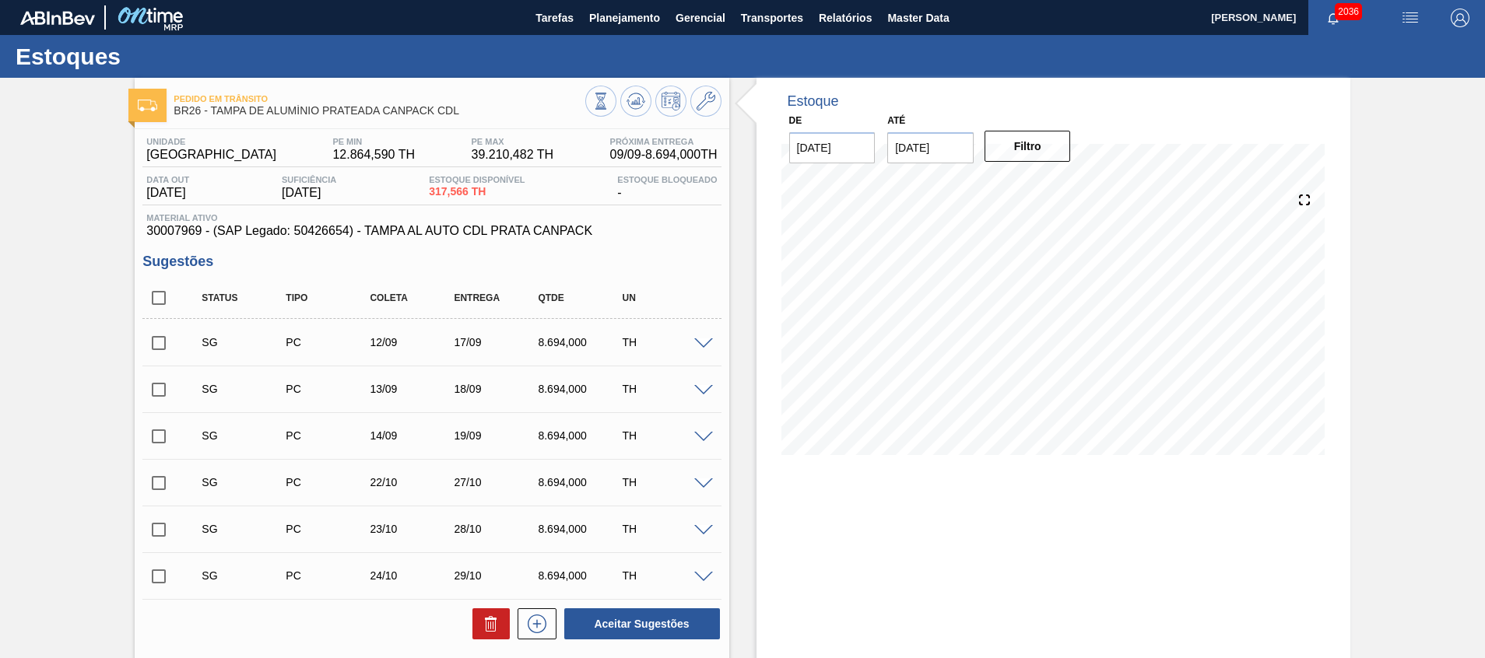
checkbox input "true"
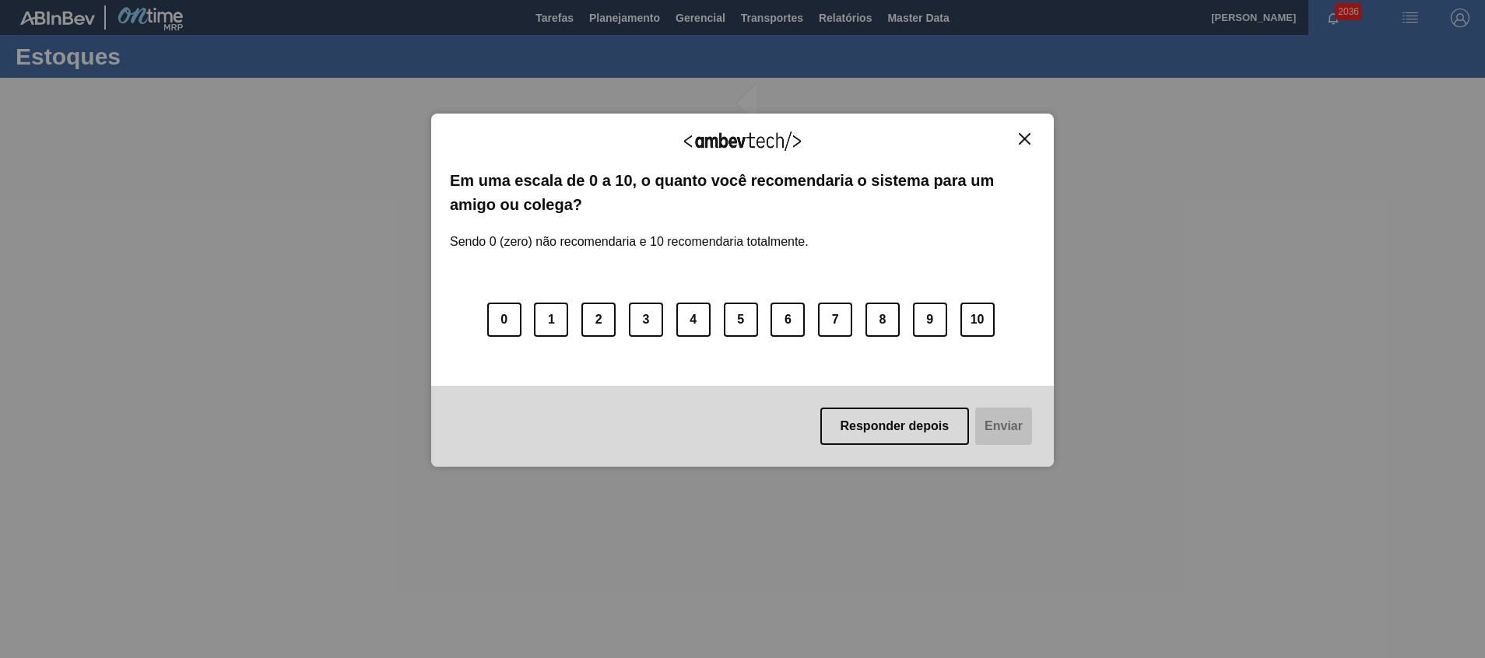
click at [1029, 142] on img "Close" at bounding box center [1025, 139] width 12 height 12
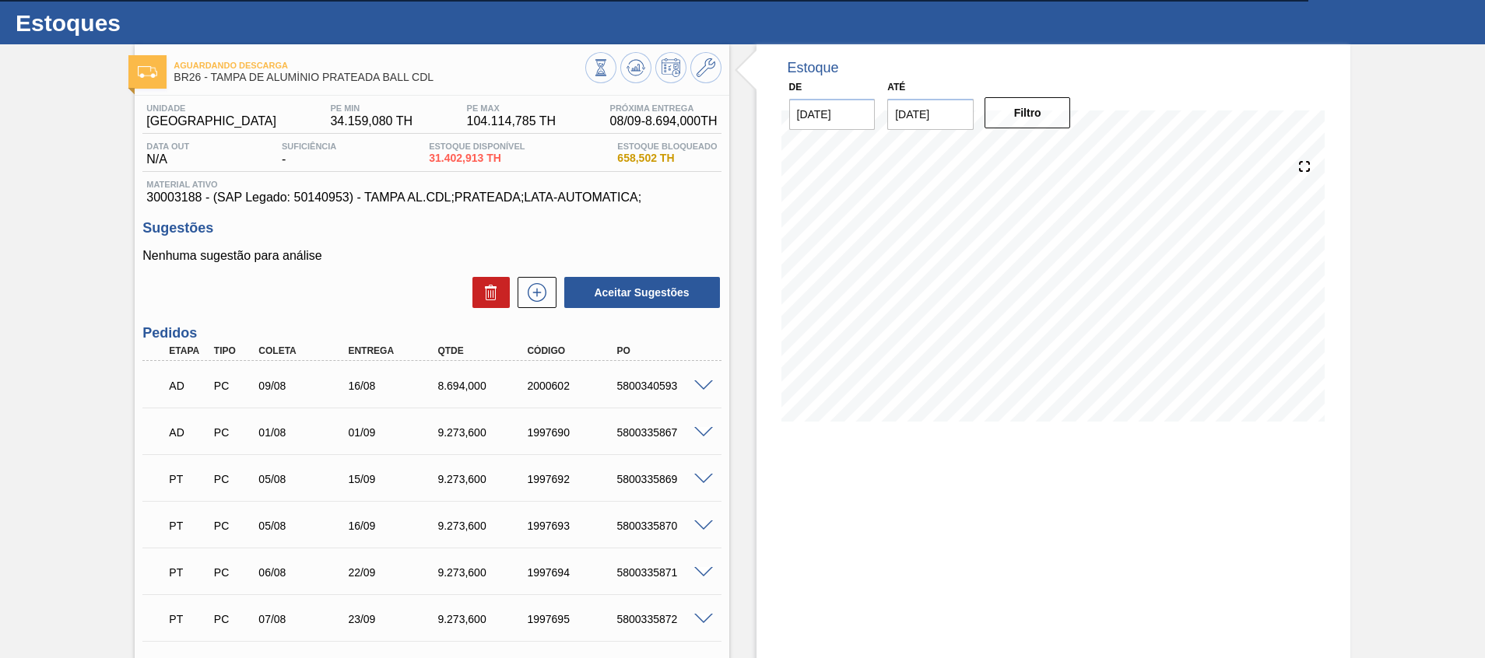
scroll to position [117, 0]
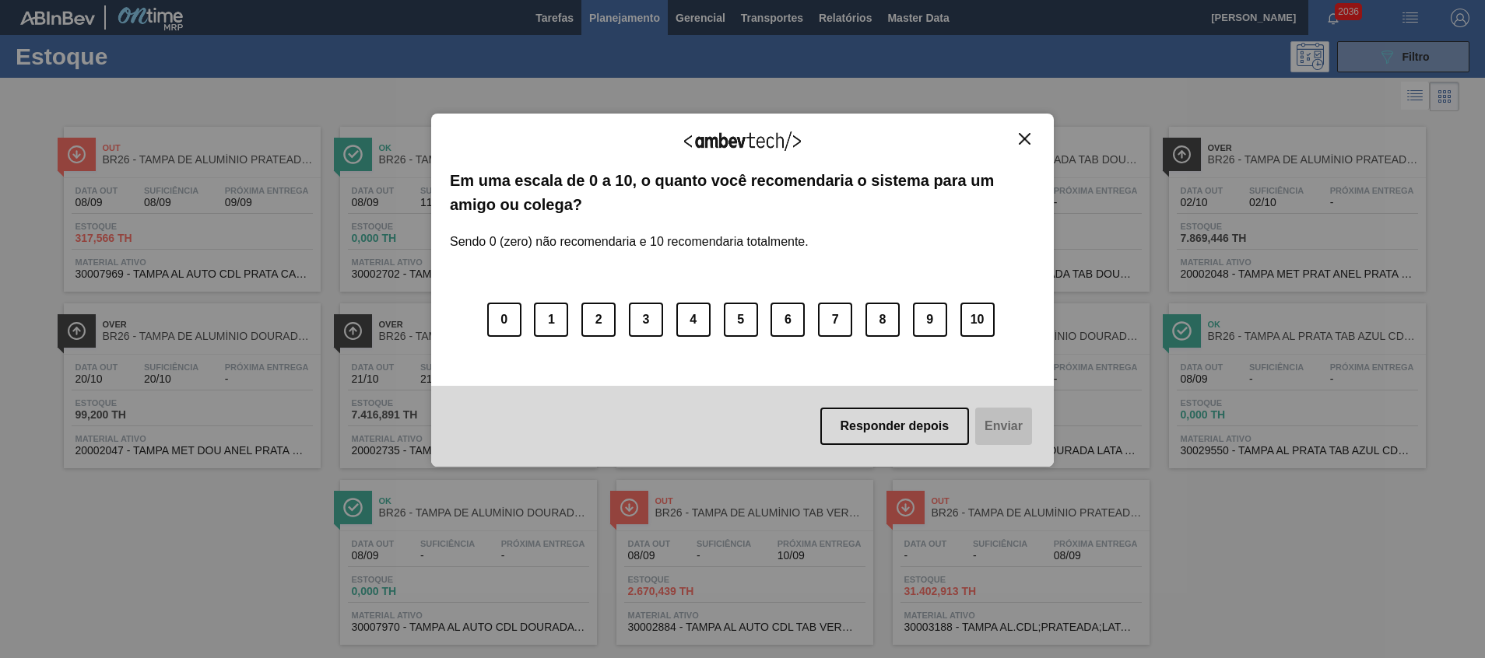
click at [1026, 142] on img "Close" at bounding box center [1025, 139] width 12 height 12
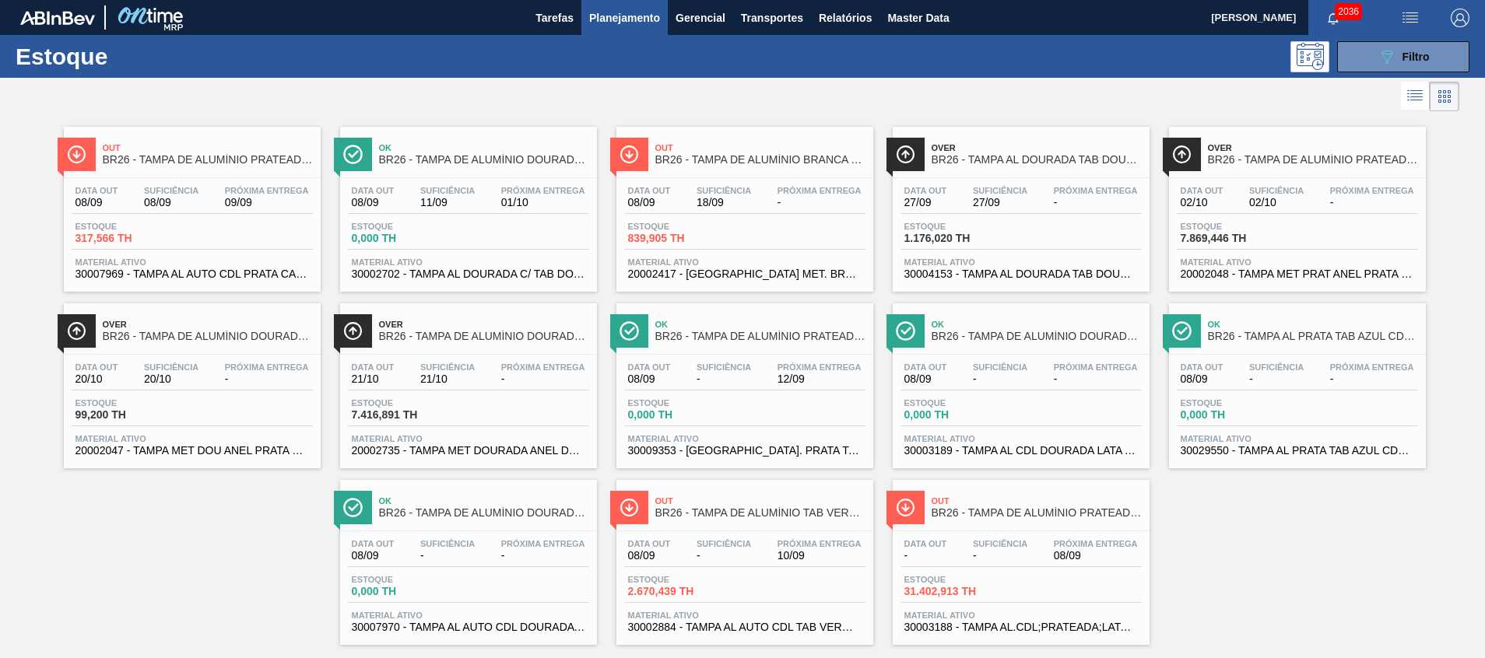
scroll to position [26, 0]
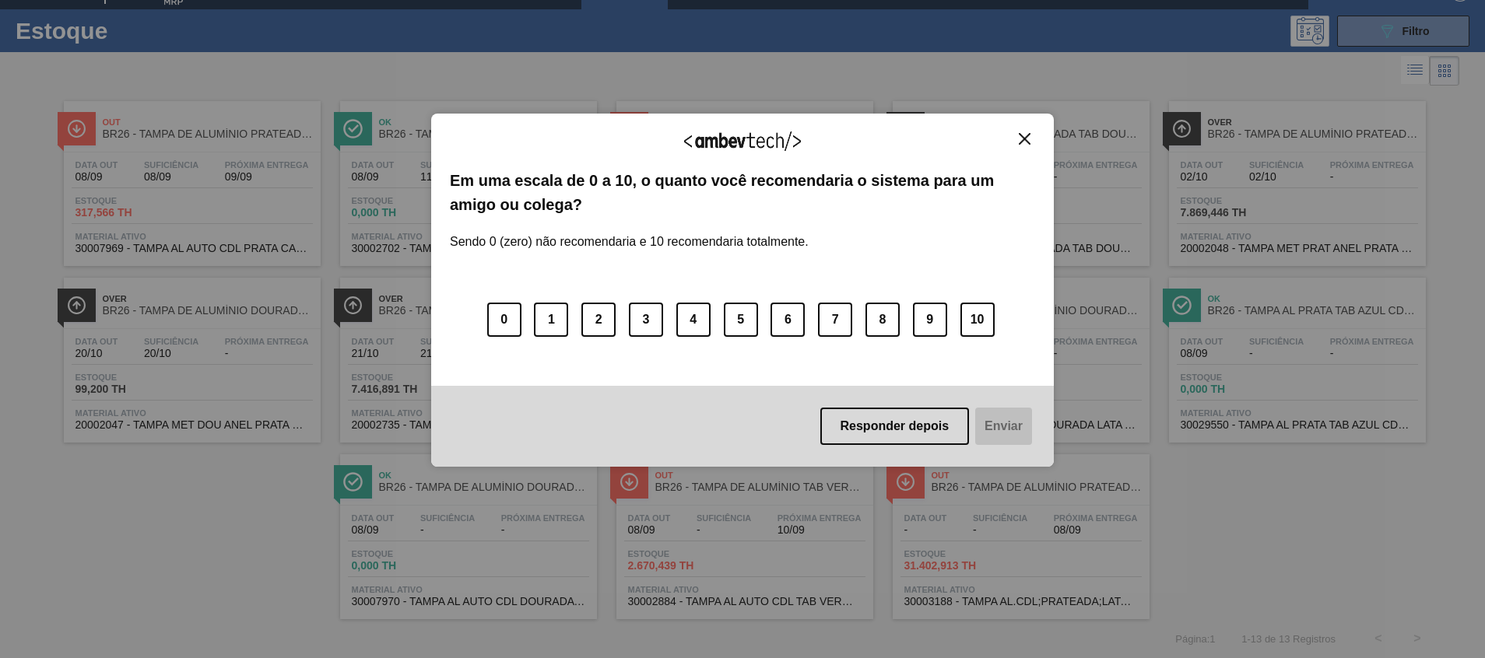
click at [1023, 139] on img "Close" at bounding box center [1025, 139] width 12 height 12
